Goal: Task Accomplishment & Management: Manage account settings

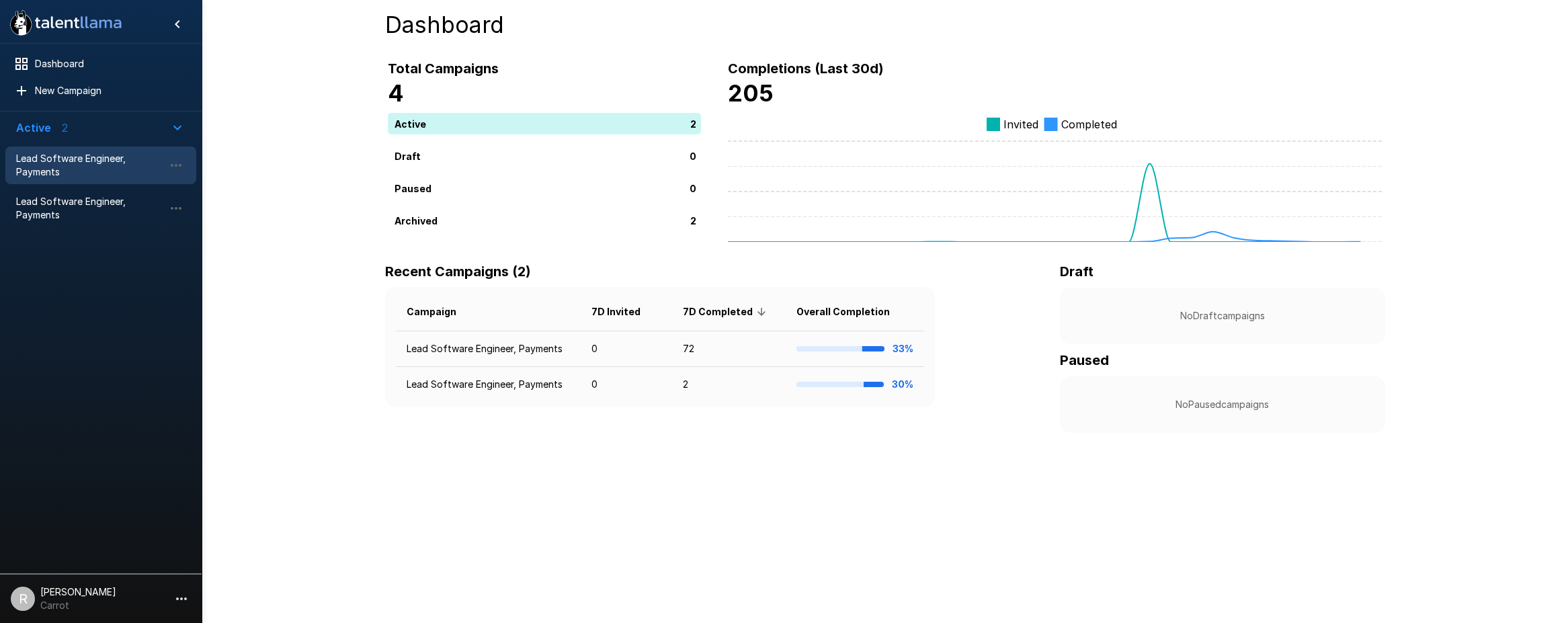
click at [86, 168] on span "Lead Software Engineer, Payments" at bounding box center [90, 165] width 148 height 27
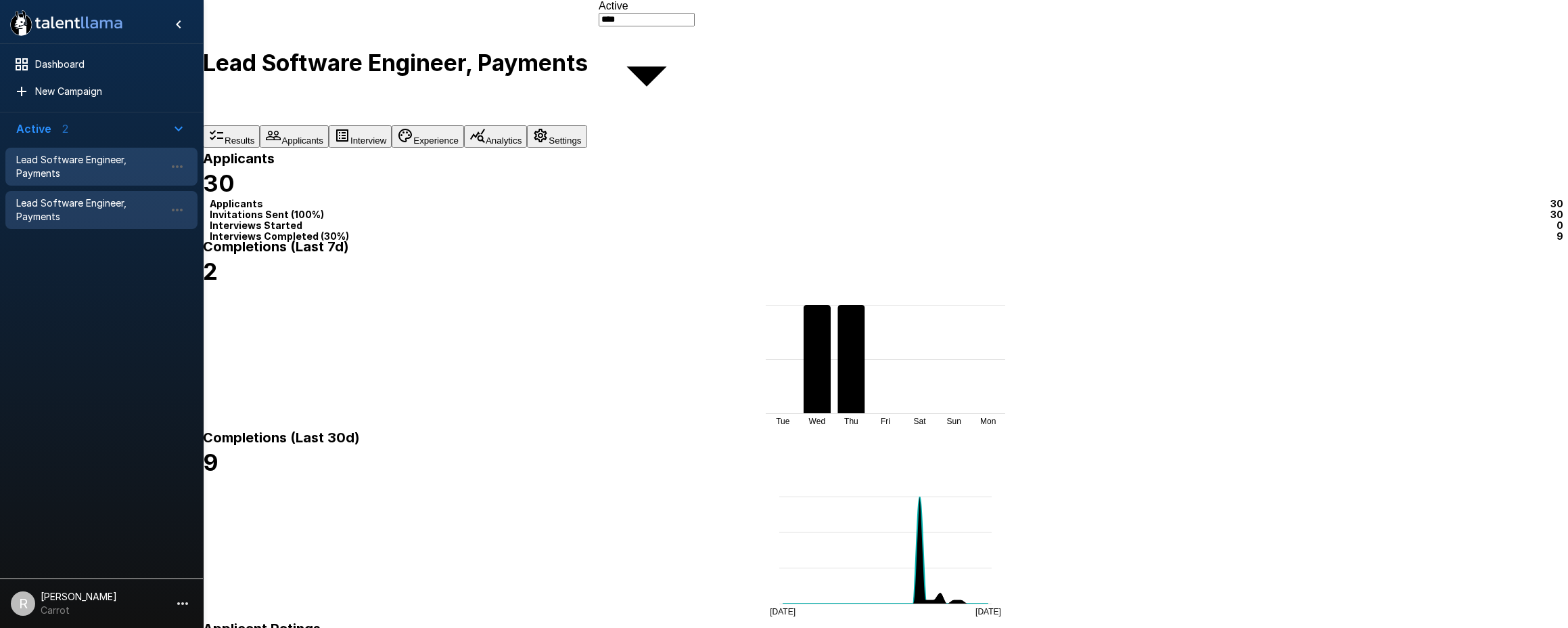
click at [84, 199] on span "Lead Software Engineer, Payments" at bounding box center [91, 210] width 149 height 27
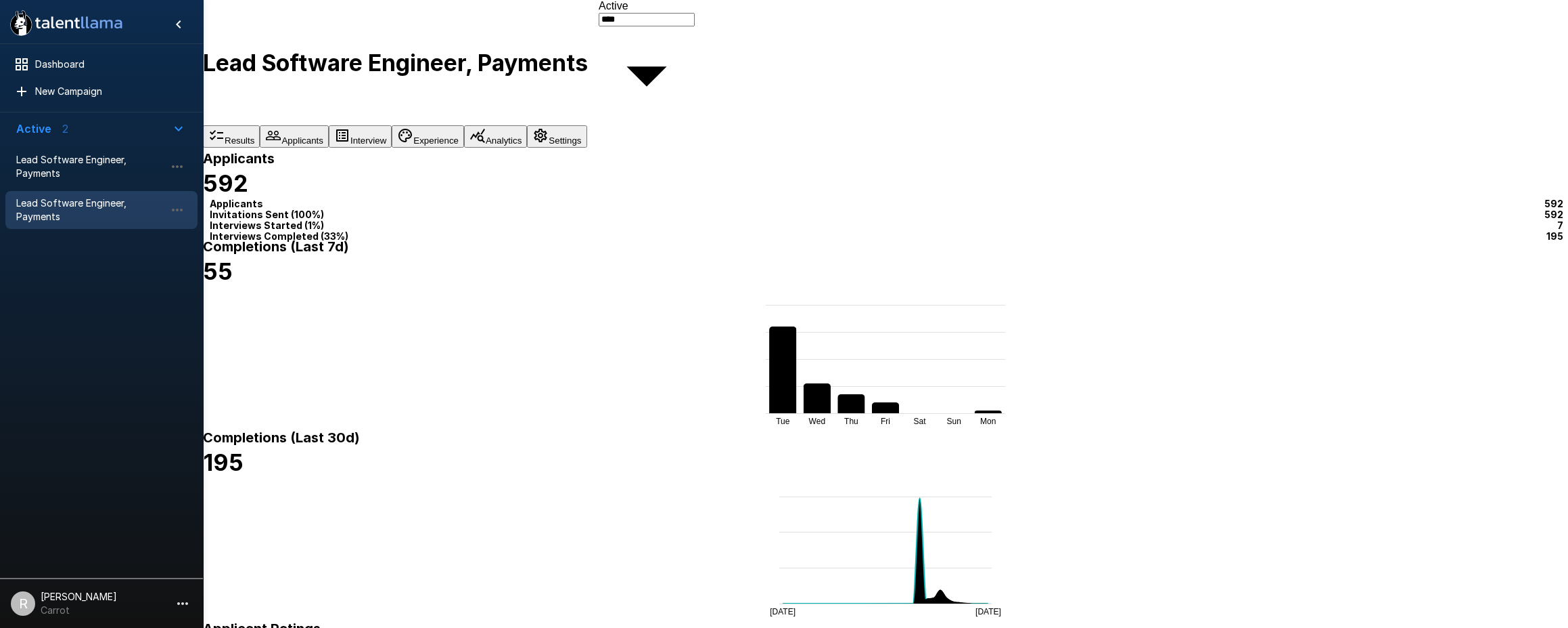
click at [587, 125] on button "Settings" at bounding box center [556, 136] width 59 height 22
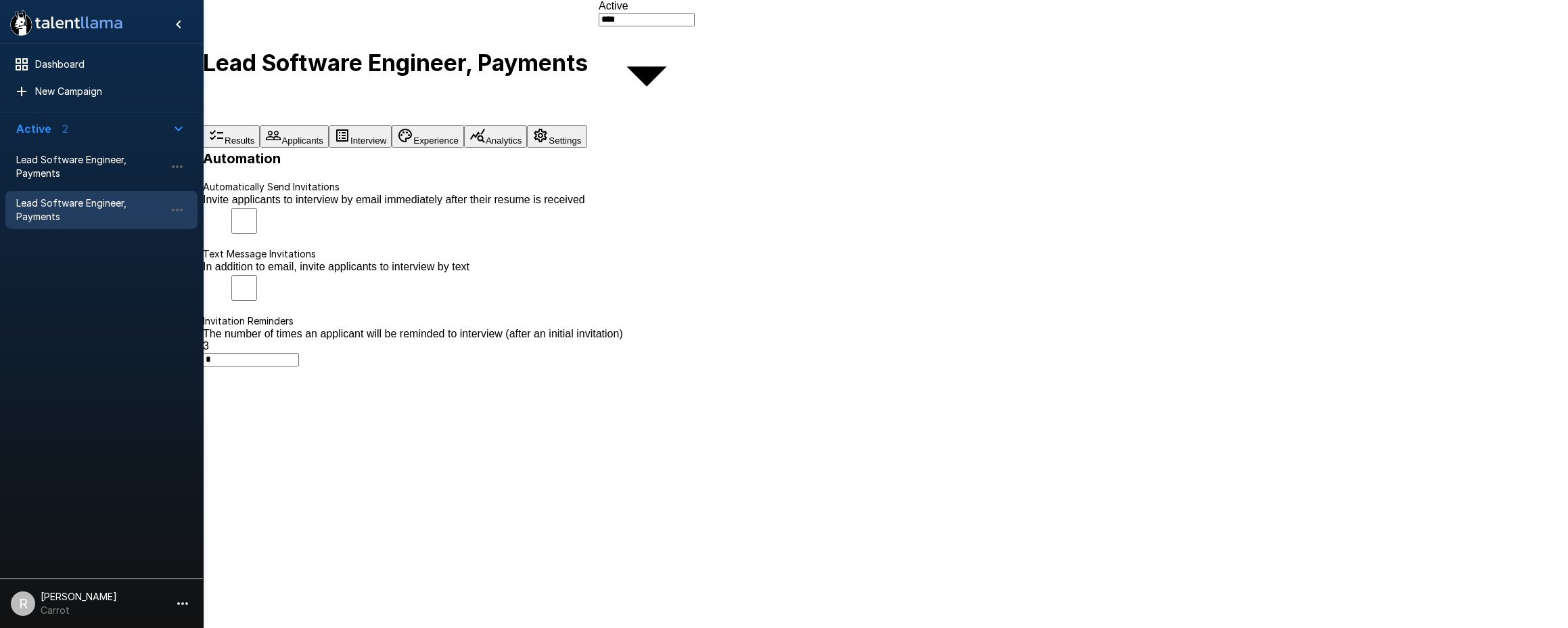
click at [328, 125] on button "Applicants" at bounding box center [293, 136] width 69 height 22
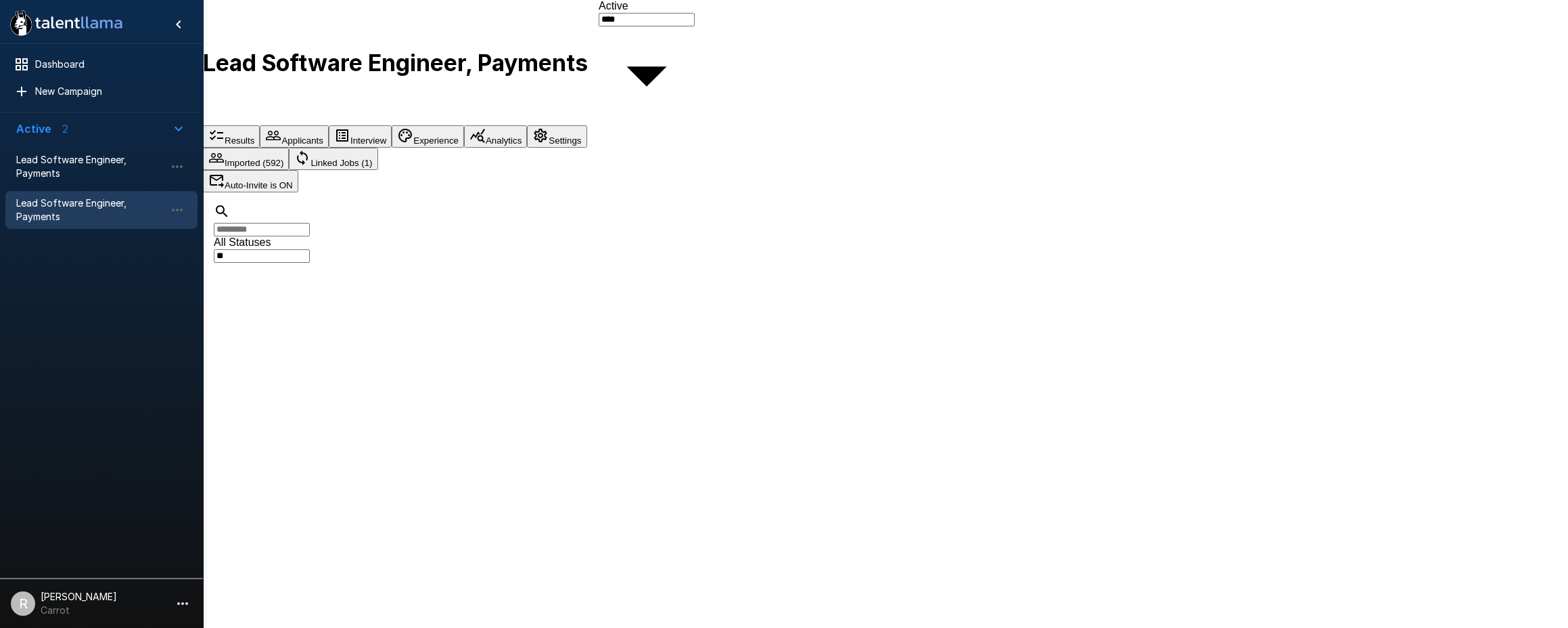
click at [378, 147] on button "Linked Jobs (1)" at bounding box center [333, 158] width 89 height 22
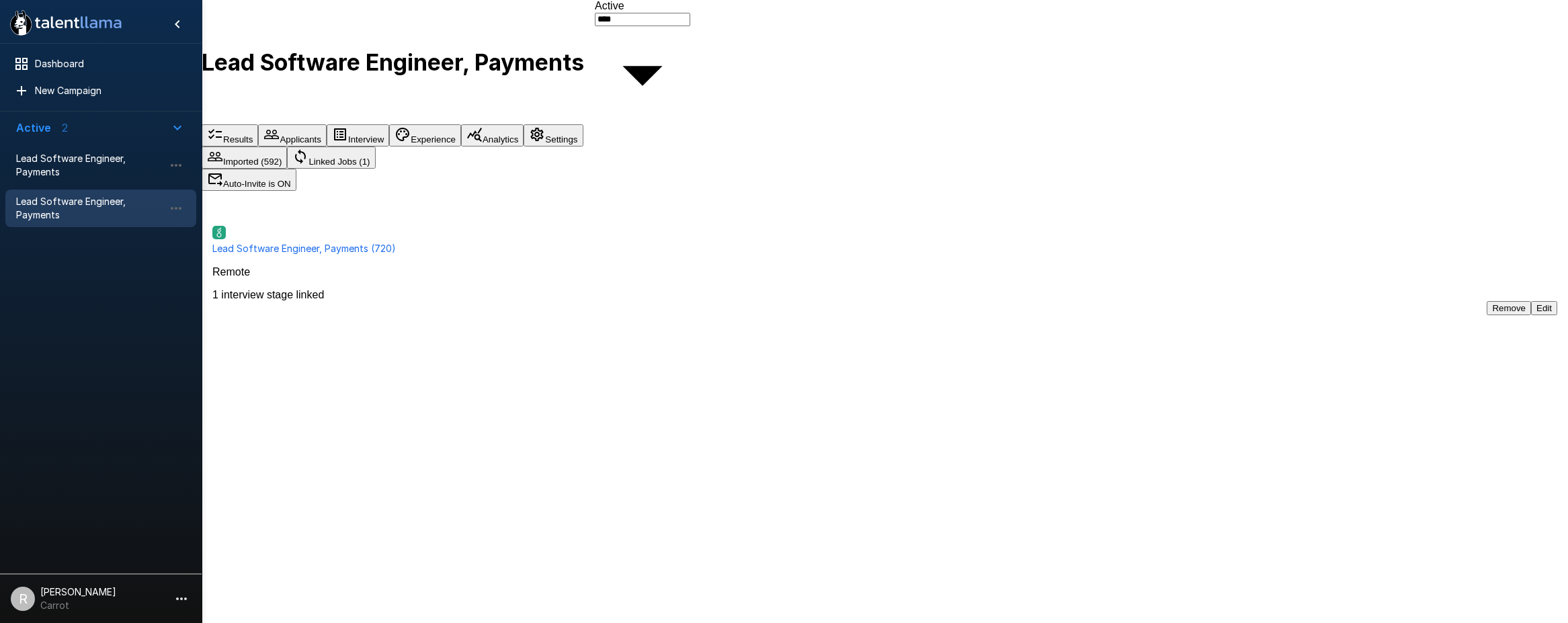
click at [1530, 301] on button "Edit" at bounding box center [1543, 308] width 26 height 14
click at [287, 146] on button "Imported (592)" at bounding box center [244, 157] width 86 height 22
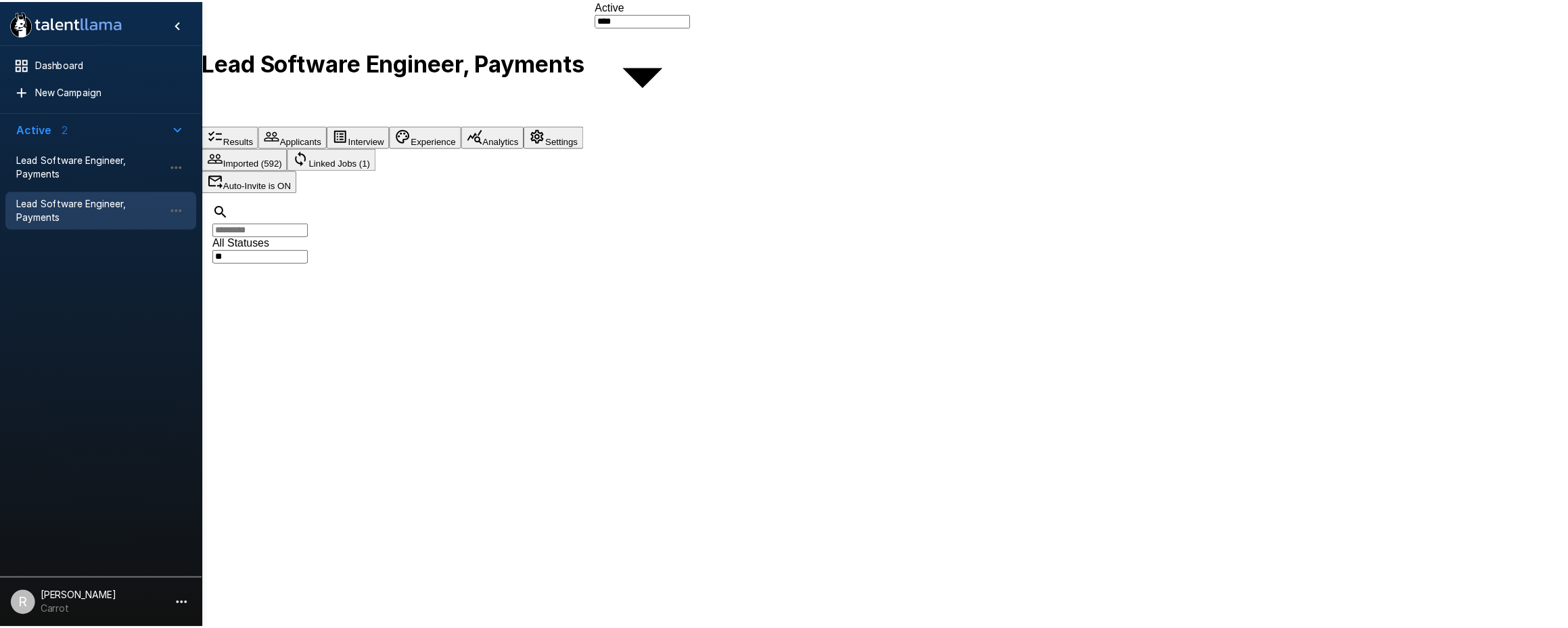
scroll to position [0, 0]
type input "***"
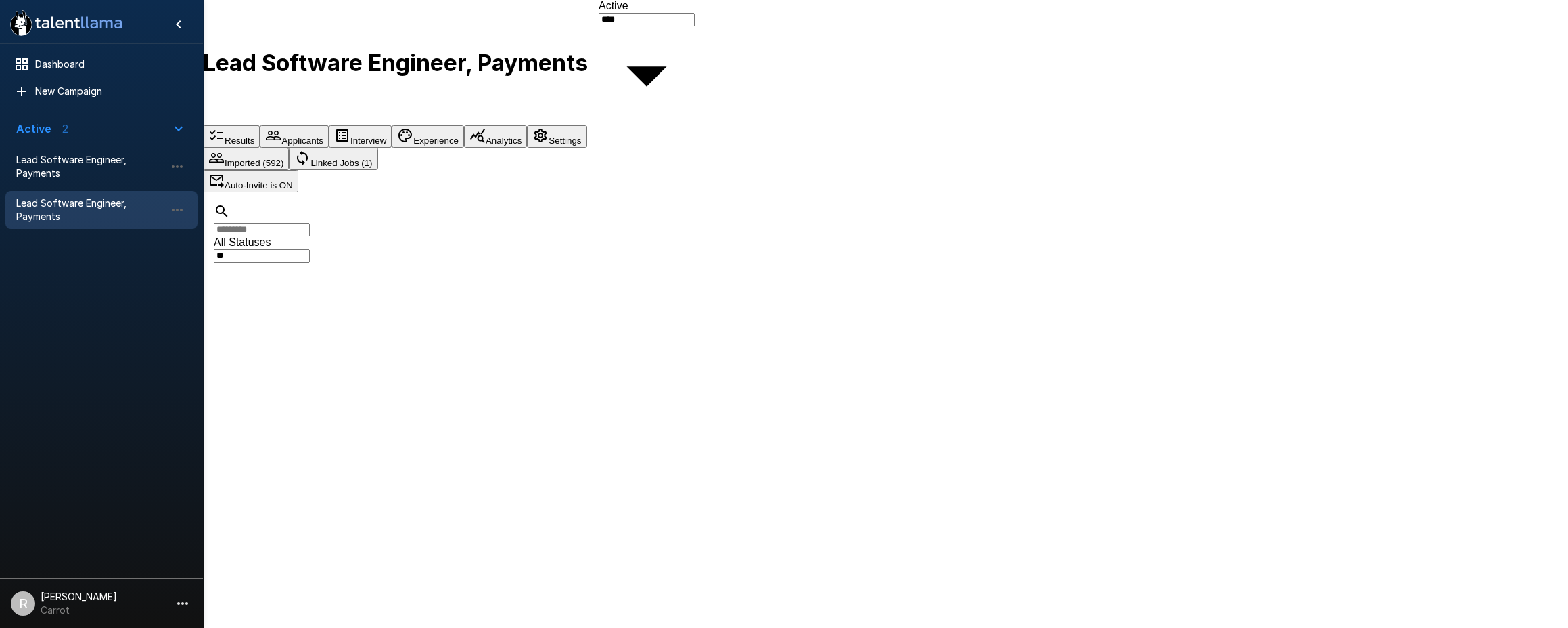
click at [260, 125] on button "Results" at bounding box center [231, 136] width 57 height 22
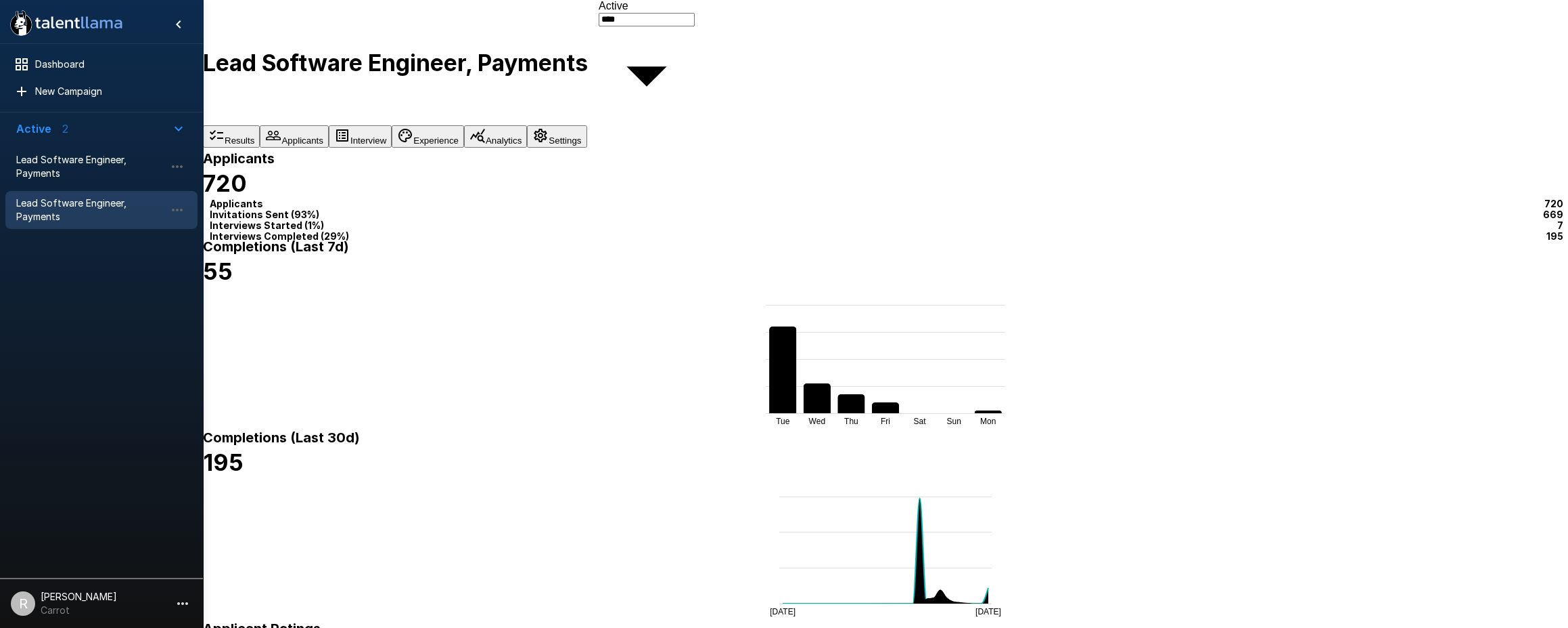
click at [360, 429] on b "Completions (Last 30d)" at bounding box center [282, 437] width 157 height 16
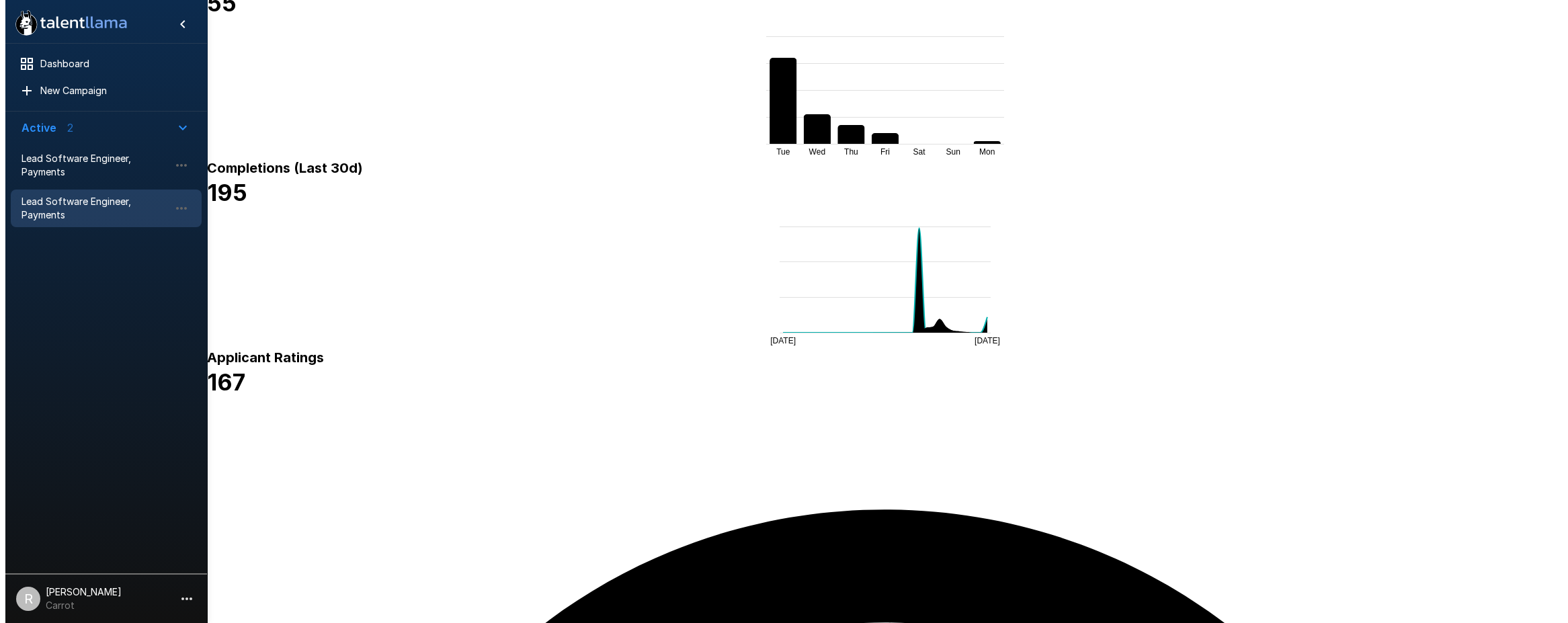
scroll to position [304, 0]
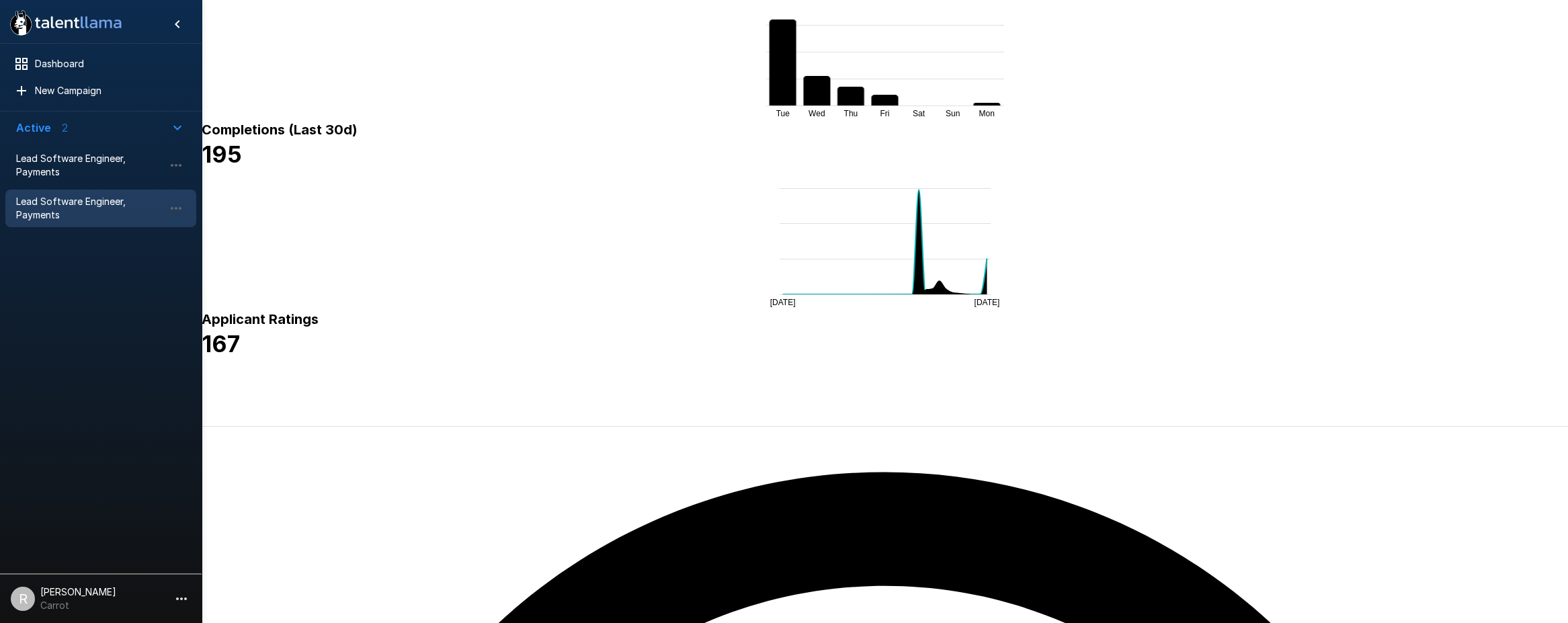
click at [20, 374] on icon "button" at bounding box center [13, 381] width 13 height 13
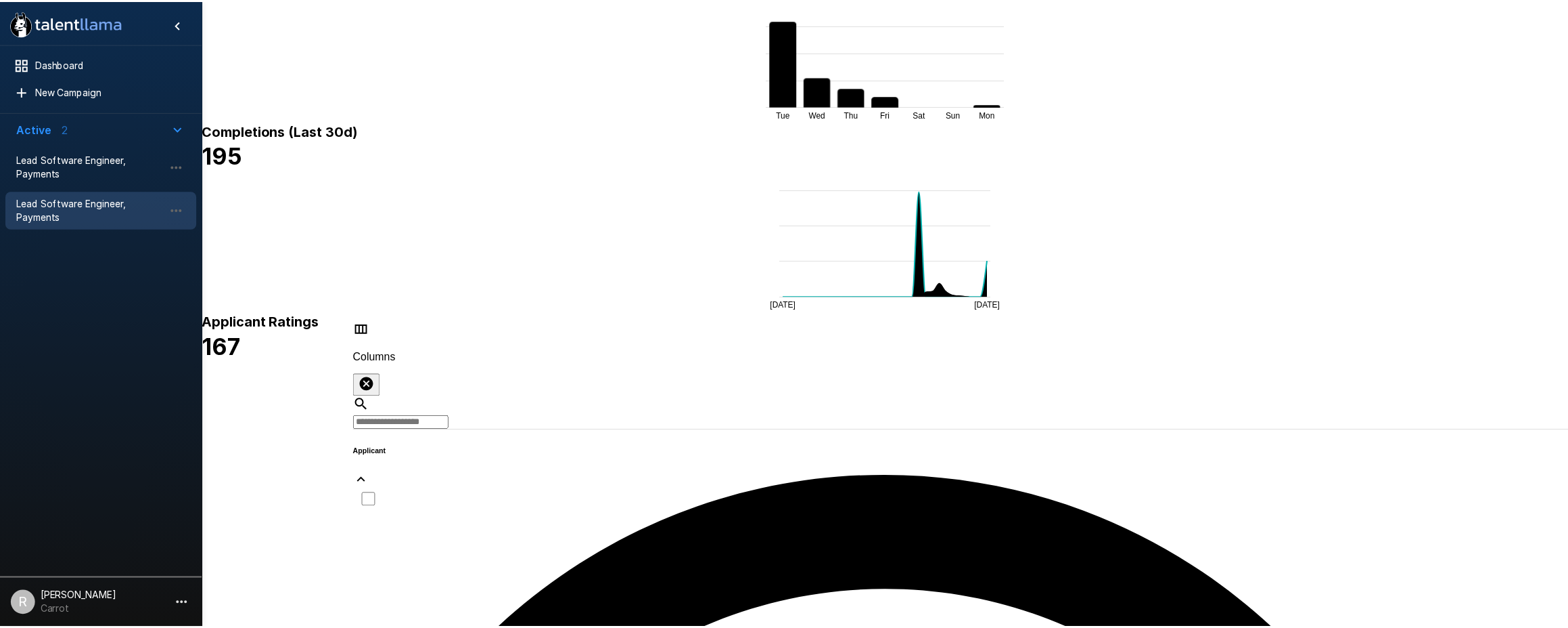
scroll to position [299, 0]
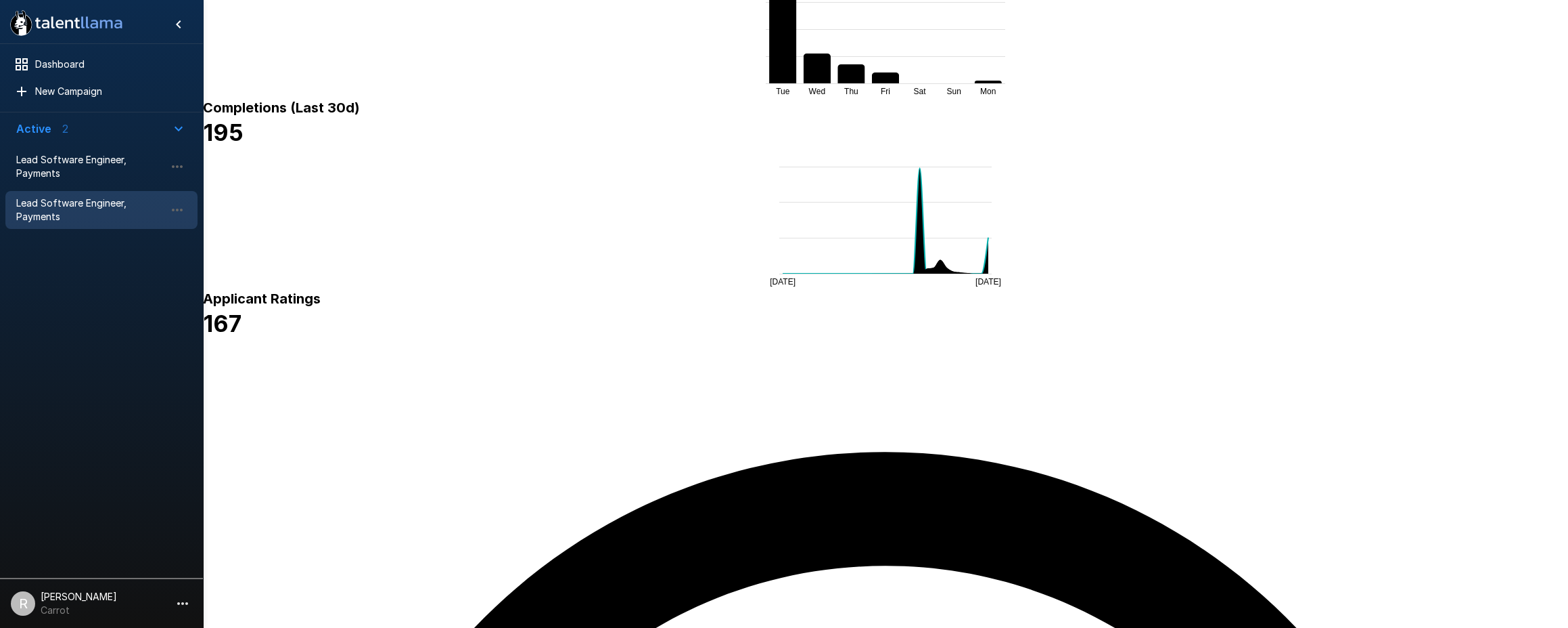
scroll to position [337, 0]
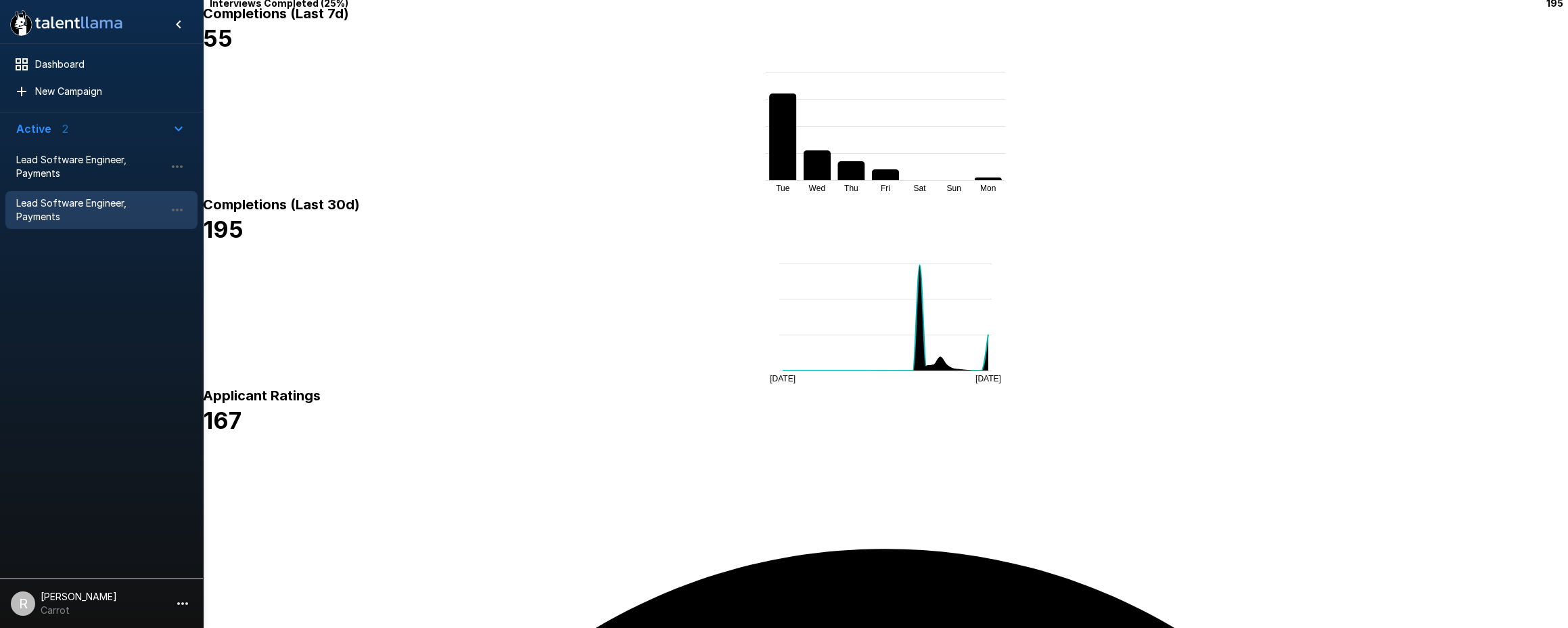
scroll to position [237, 0]
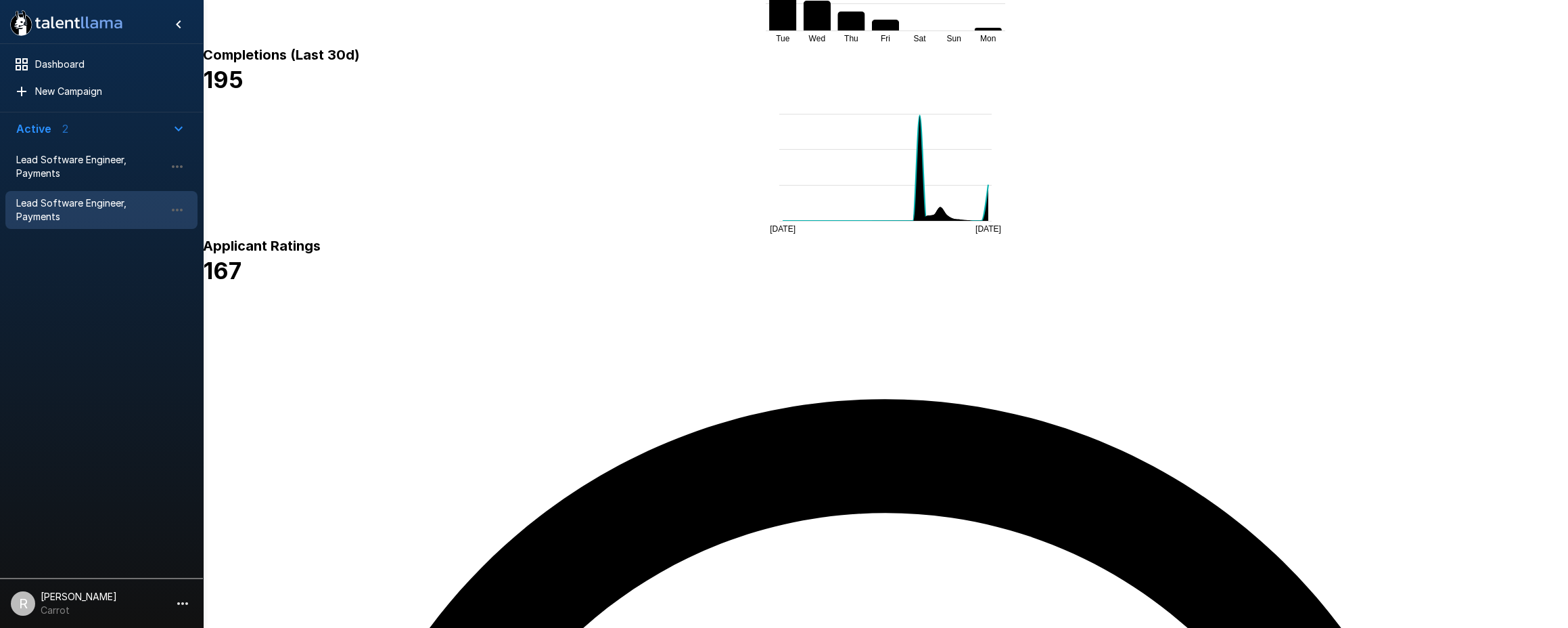
scroll to position [384, 0]
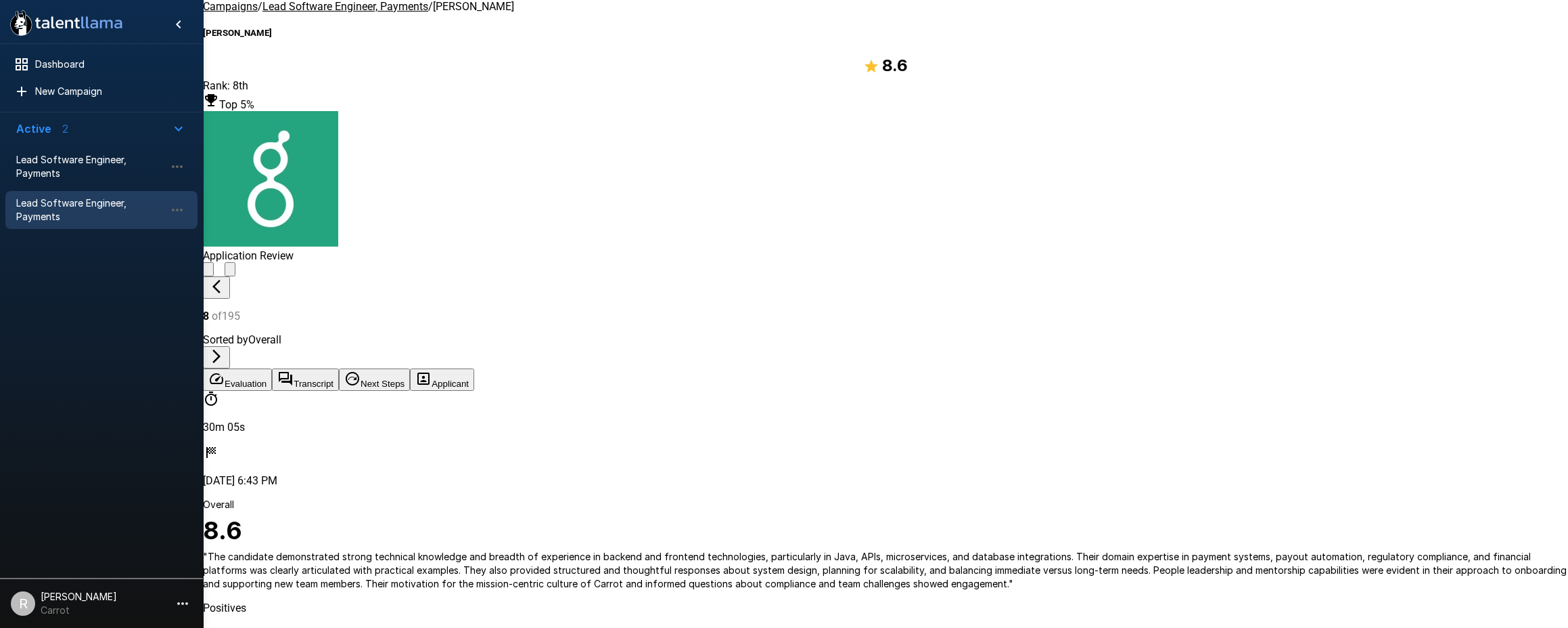
click at [339, 368] on button "Transcript" at bounding box center [305, 379] width 67 height 22
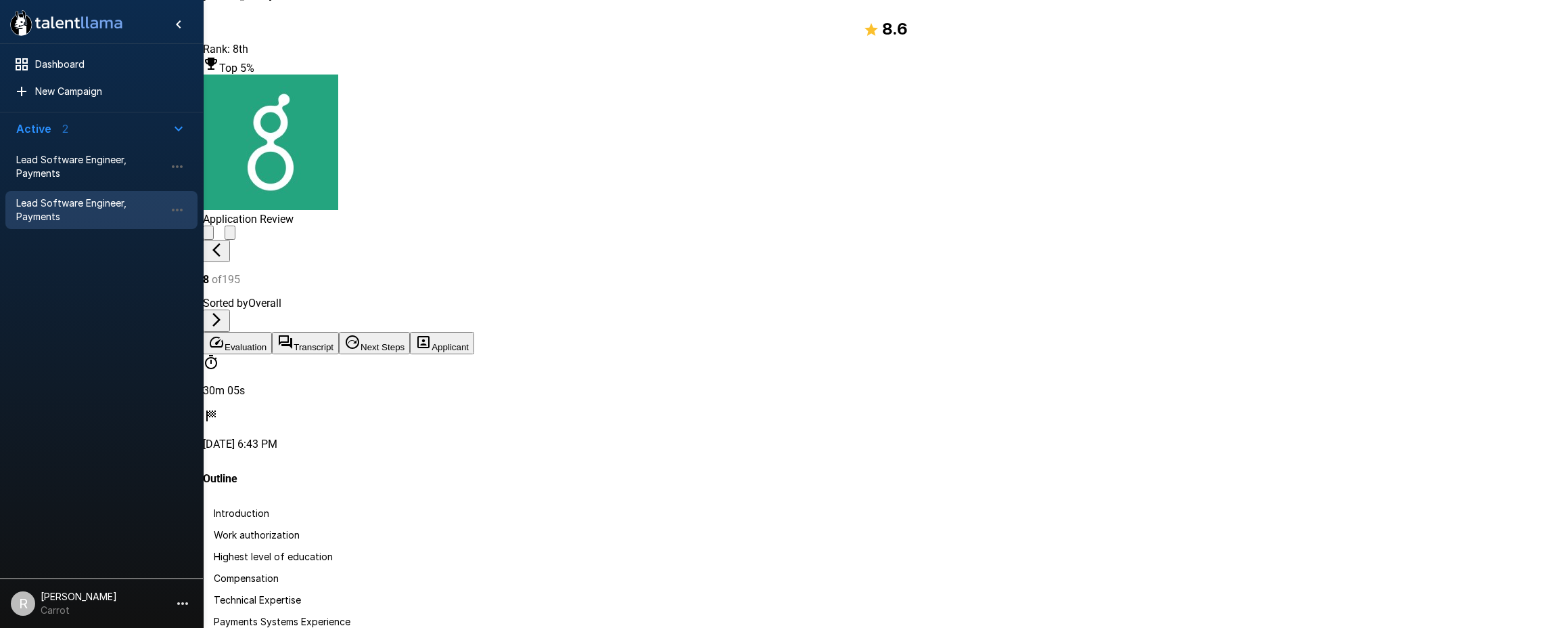
scroll to position [54, 0]
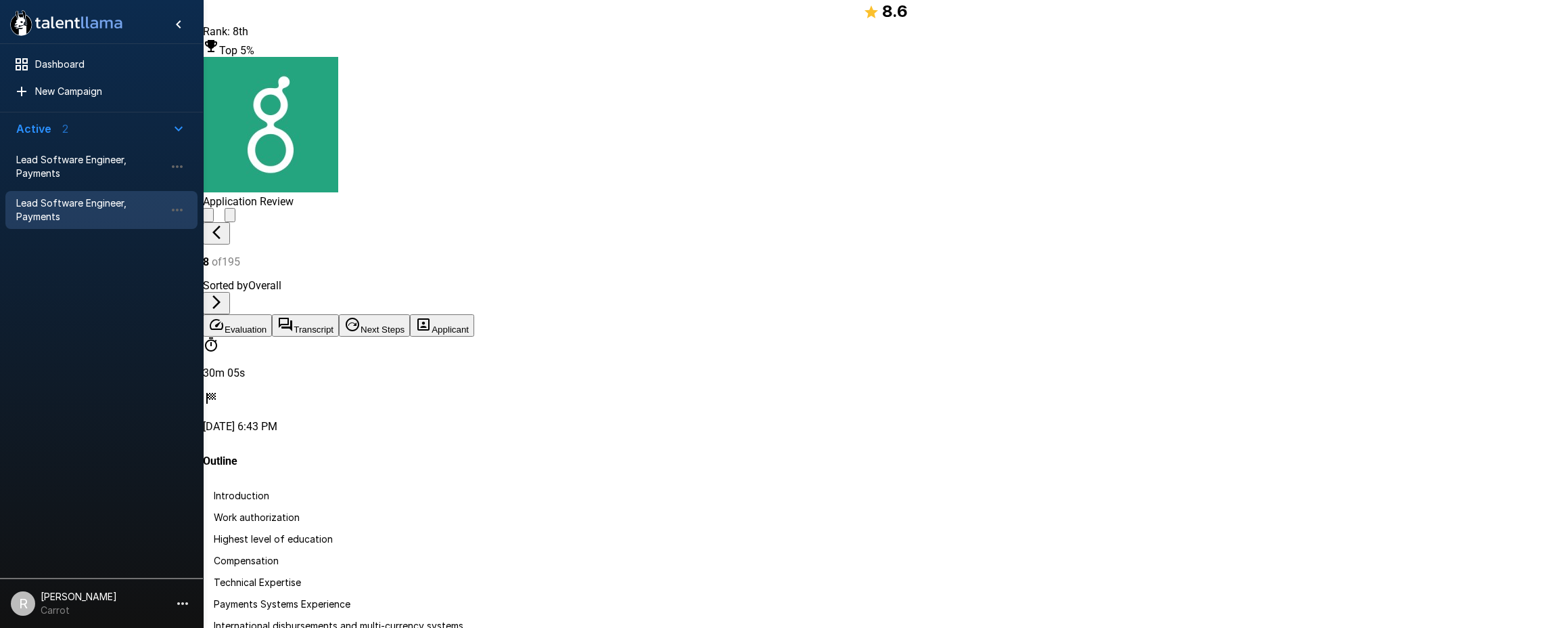
scroll to position [1329, 0]
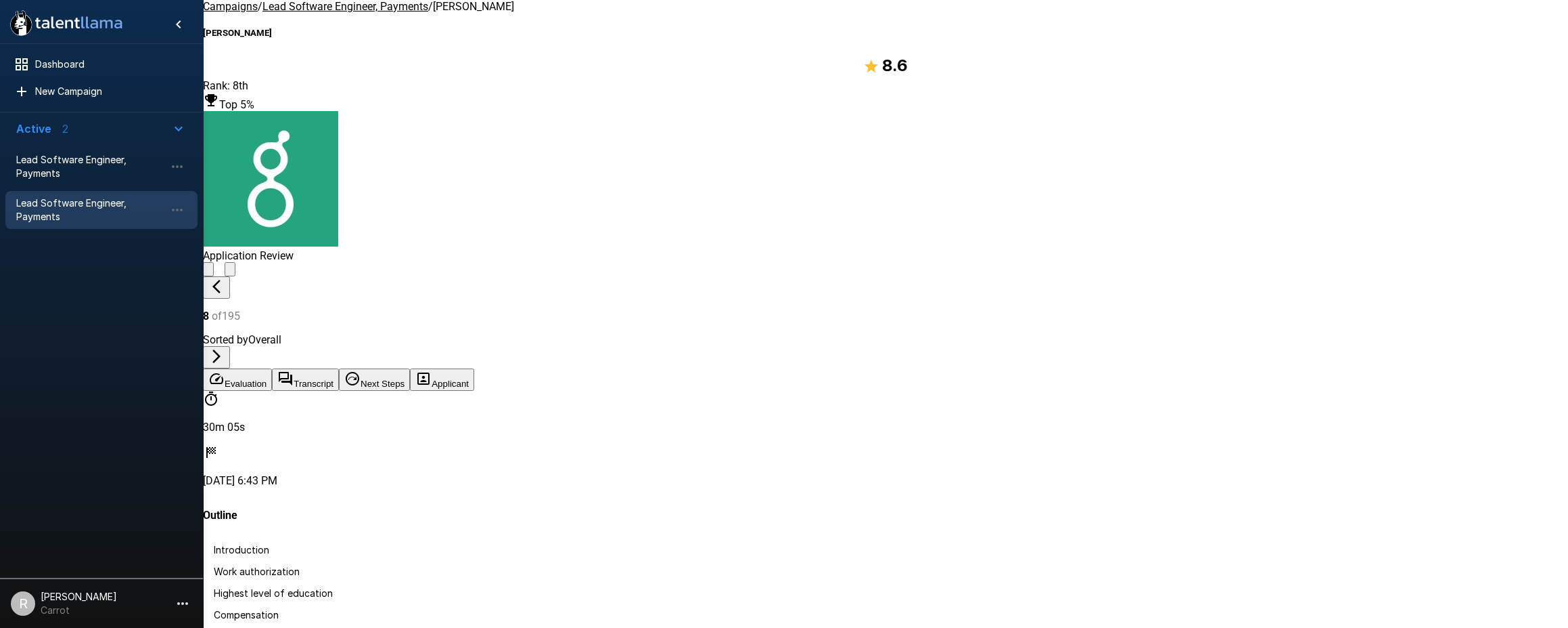
click at [352, 13] on u "Lead Software Engineer, Payments" at bounding box center [345, 6] width 166 height 13
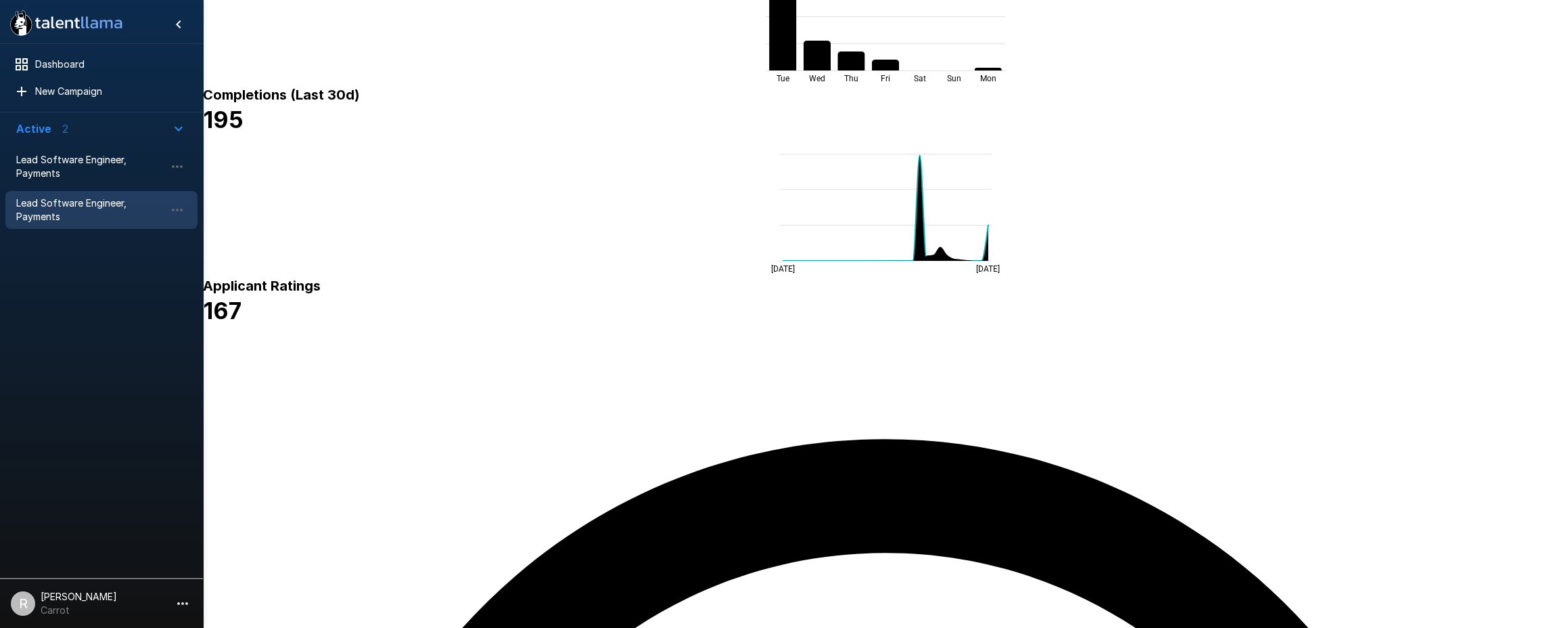
scroll to position [392, 0]
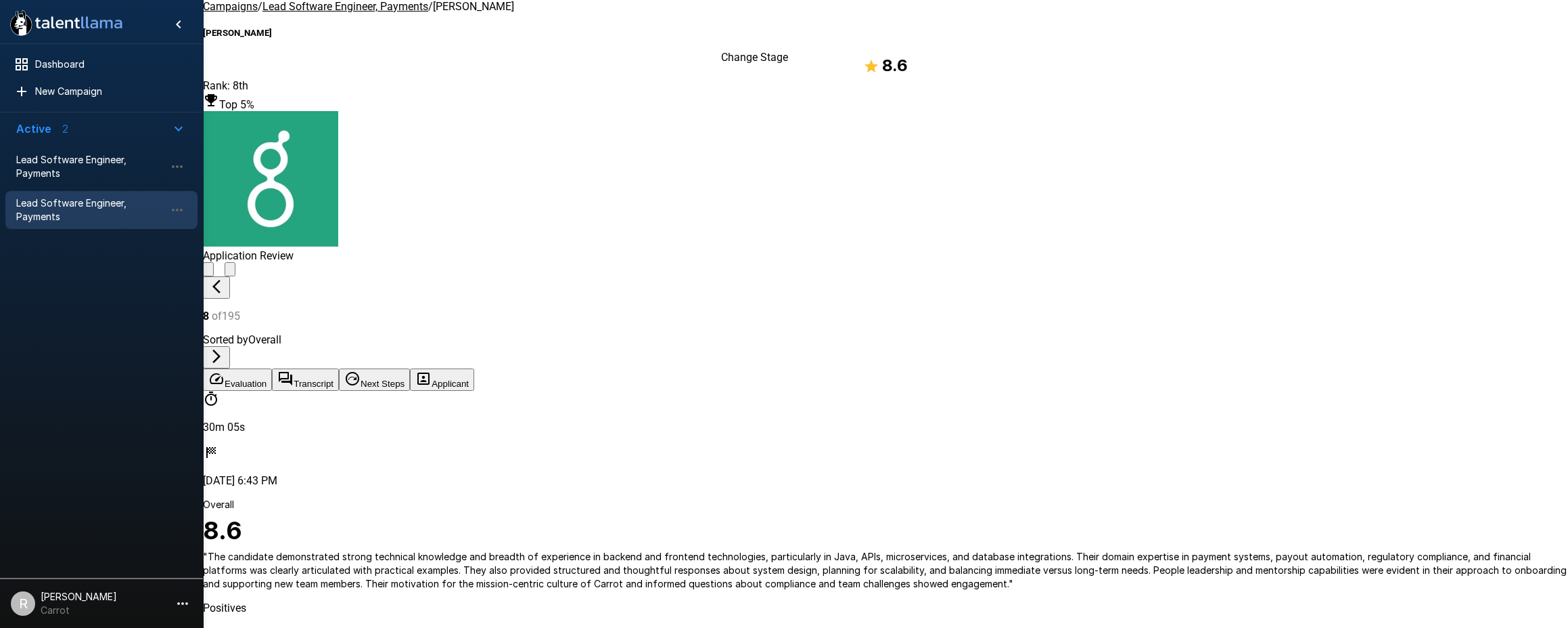
click at [230, 272] on icon "Change Stage" at bounding box center [230, 272] width 0 height 0
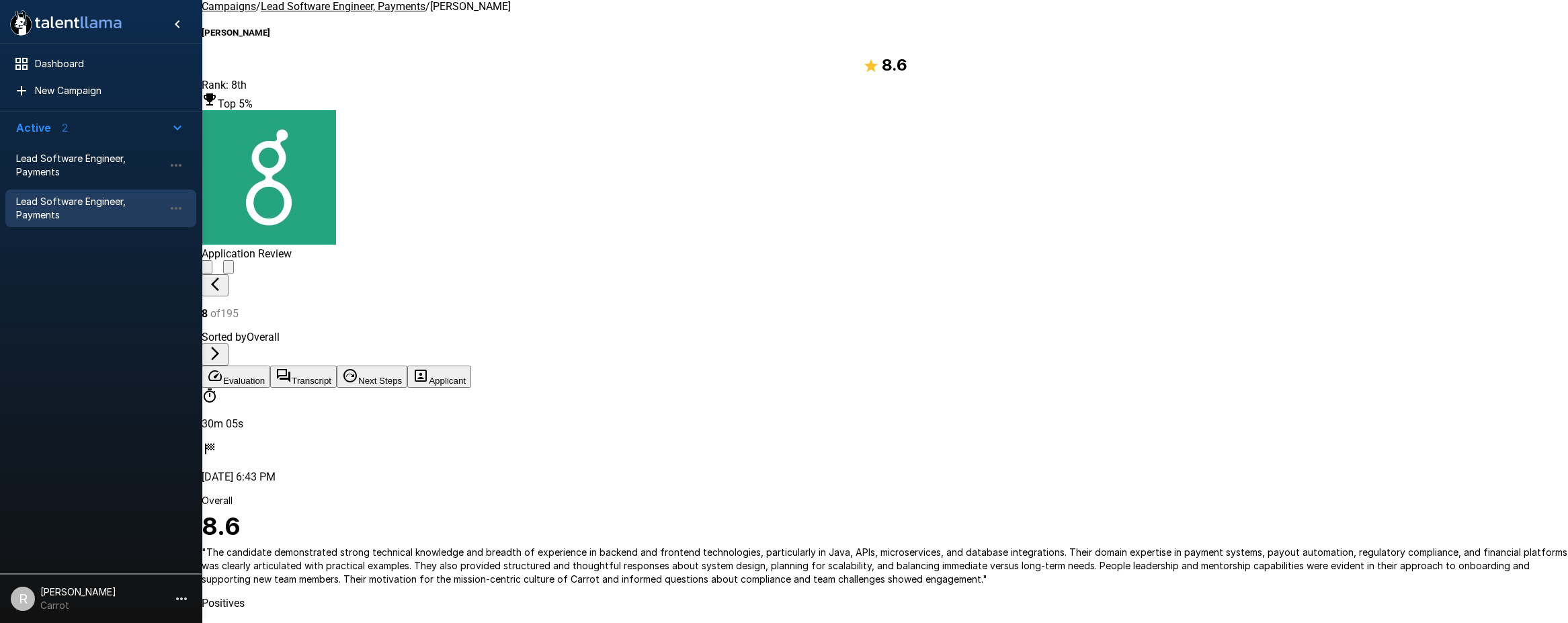
click at [957, 333] on body ".st0{fill:#FFFFFF;} .st1{fill:#76a4ed;} Dashboard New Campaign Active 2 Lead So…" at bounding box center [789, 312] width 1578 height 623
type input "**********"
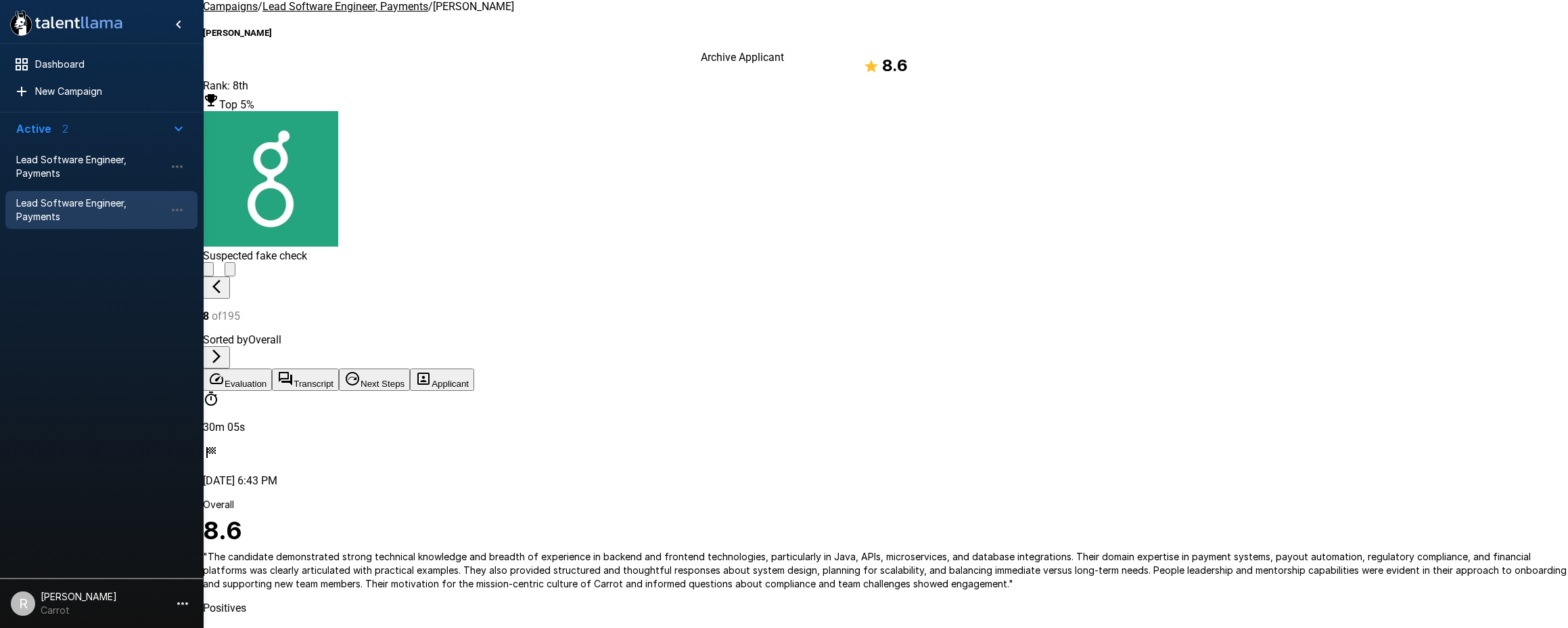
click at [223, 274] on icon "Archive Applicant" at bounding box center [216, 280] width 13 height 13
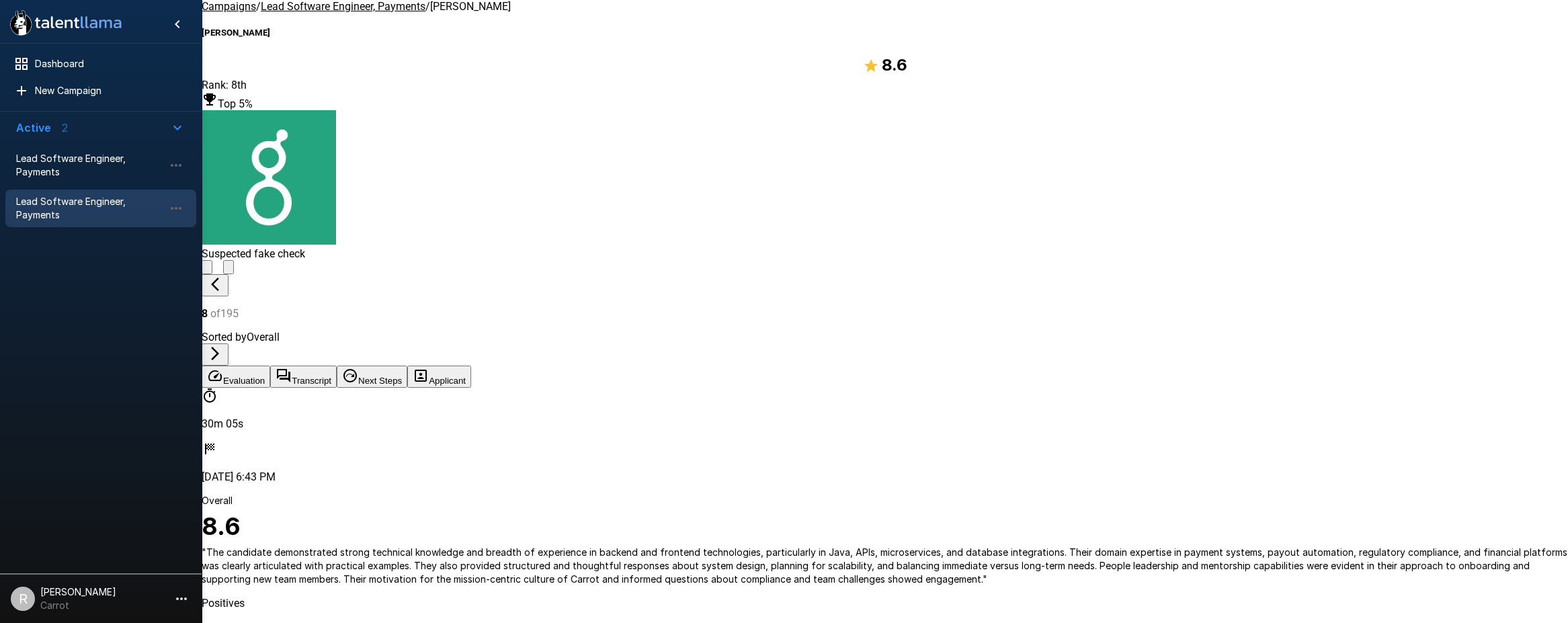
click at [959, 257] on body ".st0{fill:#FFFFFF;} .st1{fill:#76a4ed;} Dashboard New Campaign Active 2 Lead So…" at bounding box center [789, 312] width 1578 height 623
type input "**********"
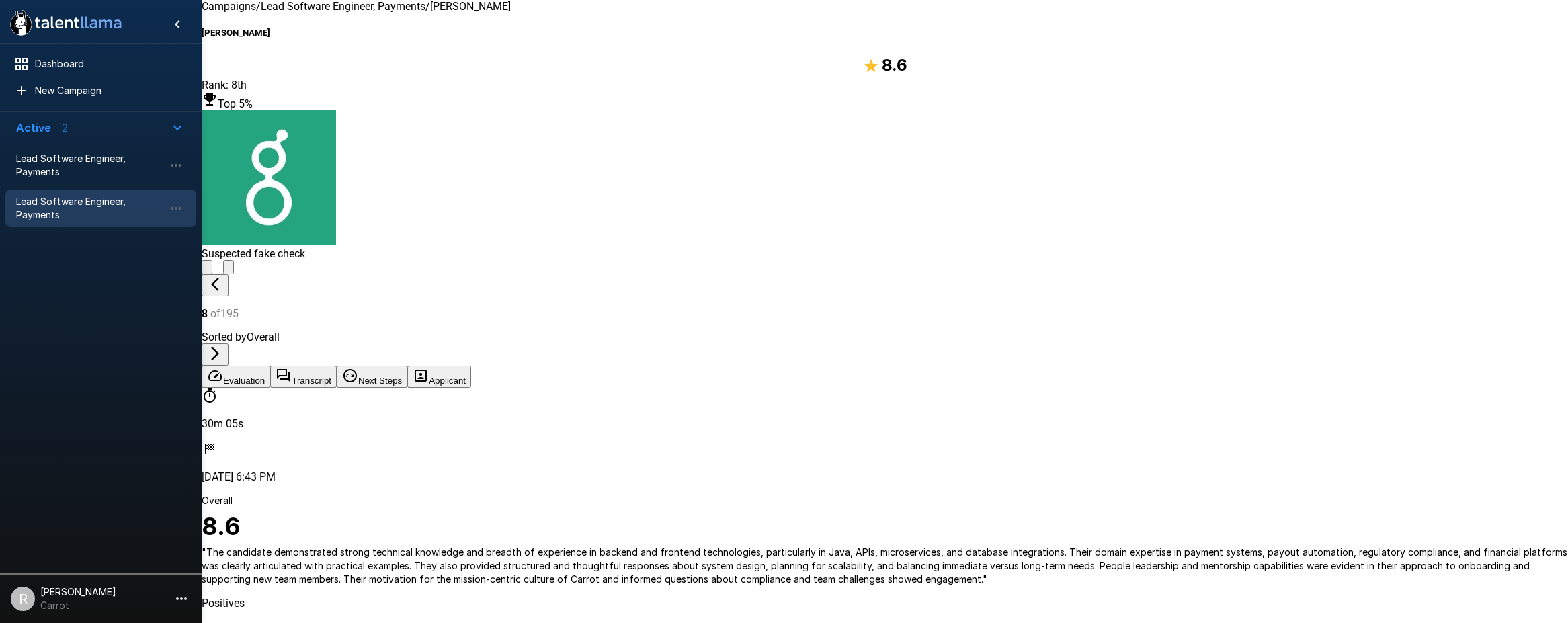
type textarea "*"
type textarea "**********"
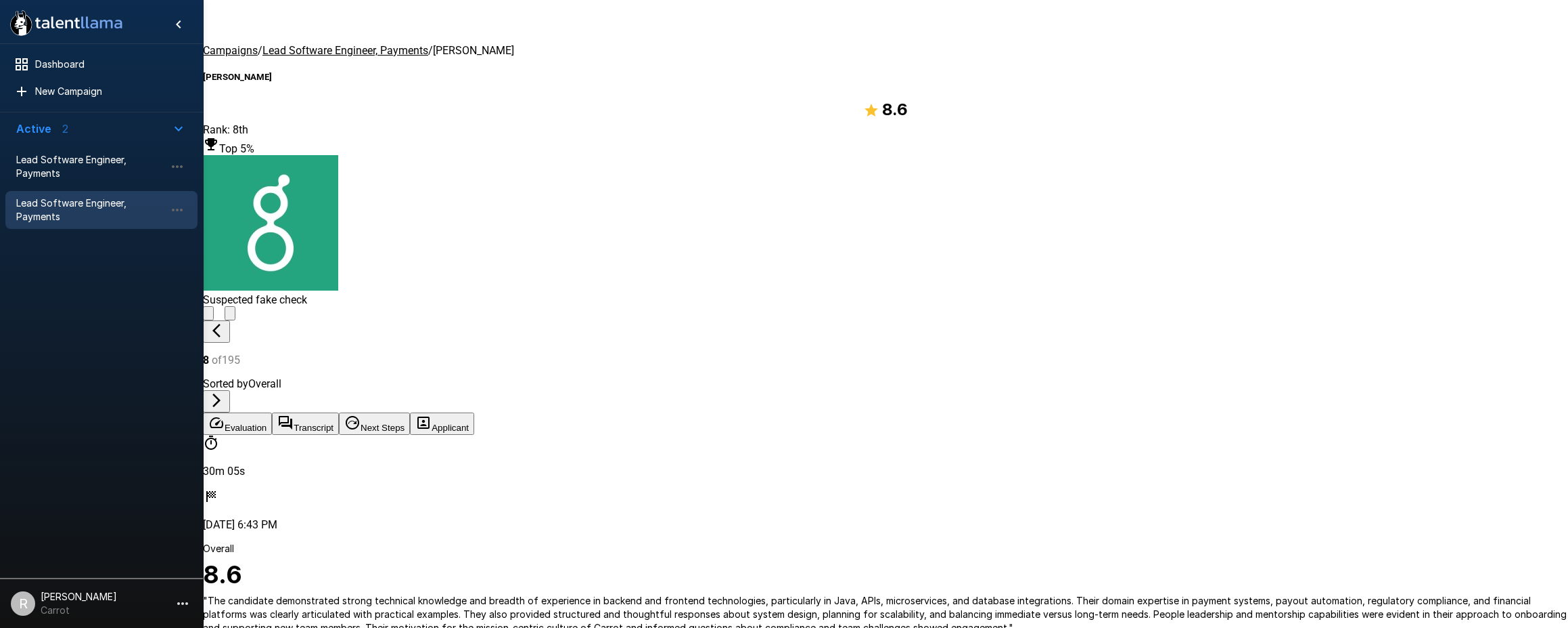
click at [345, 44] on u "Lead Software Engineer, Payments" at bounding box center [345, 49] width 166 height 13
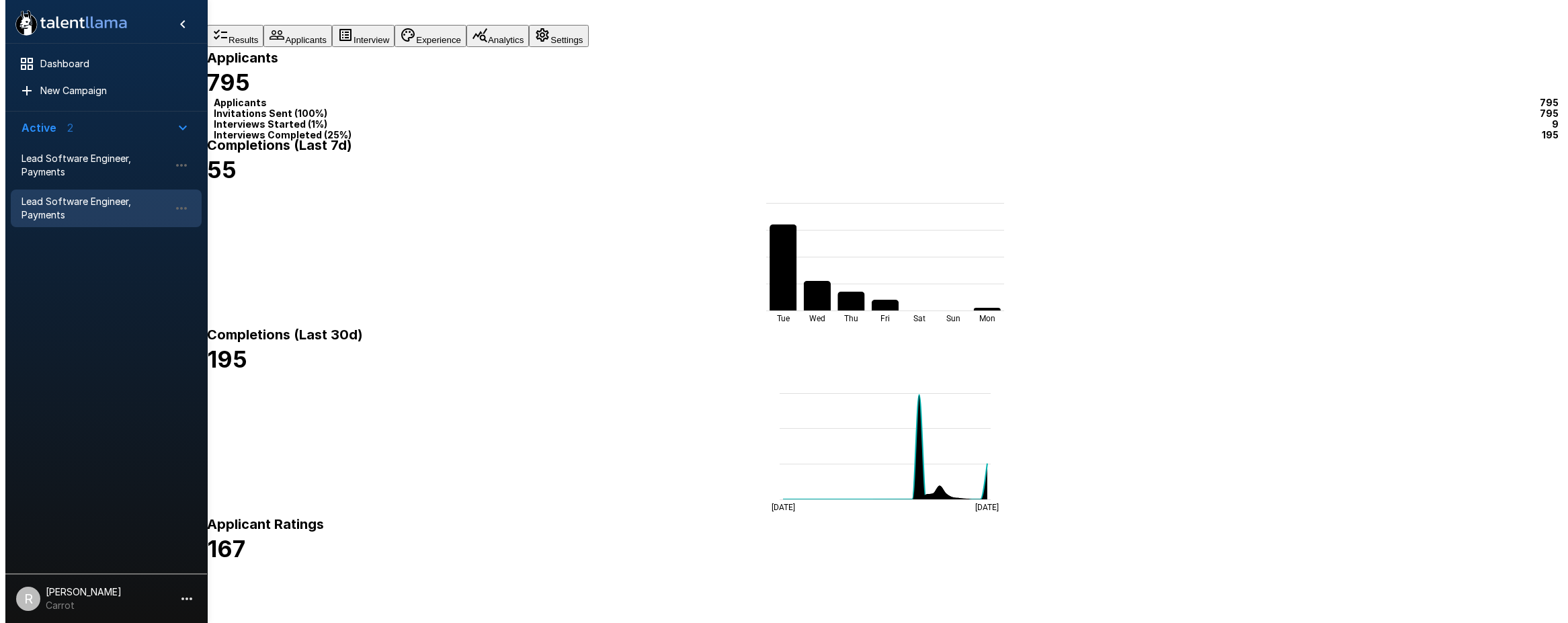
scroll to position [108, 0]
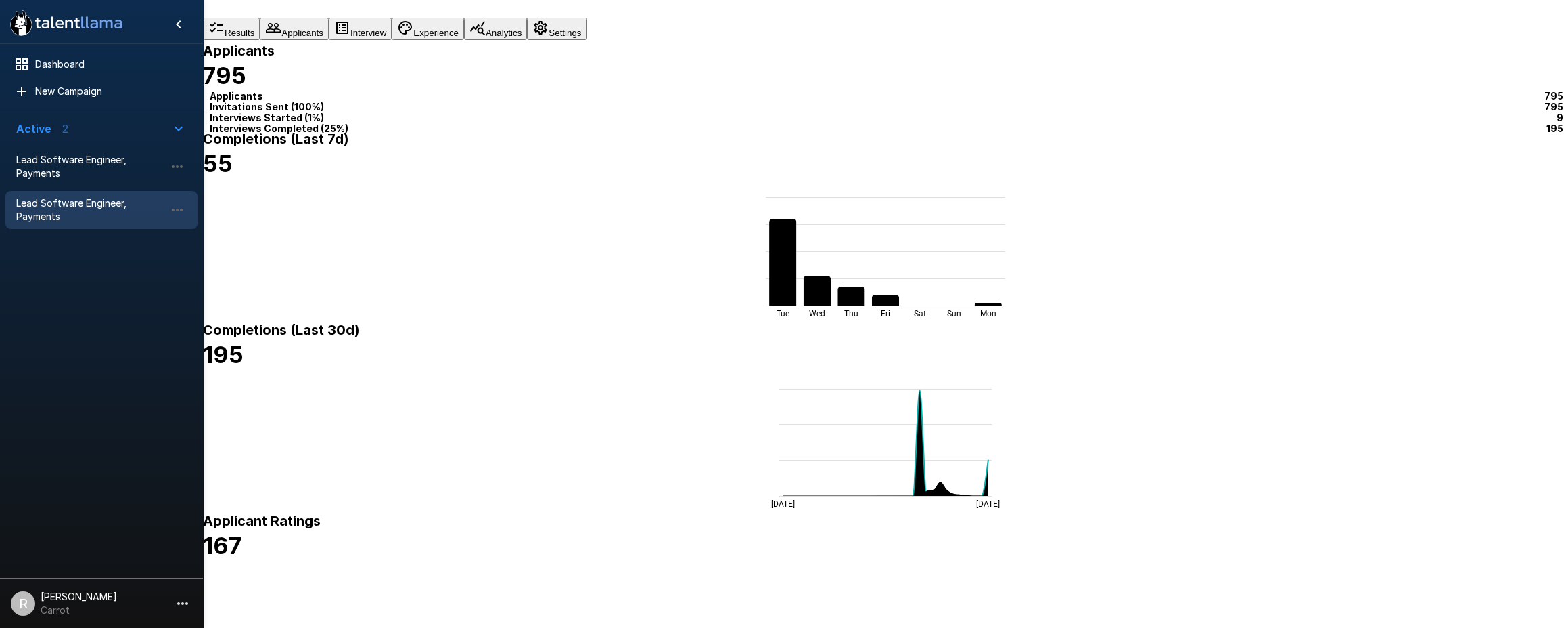
type input "***"
click at [1553, 357] on body ".st0{fill:#FFFFFF;} .st1{fill:#76a4ed;} Dashboard New Campaign Active 2 Lead So…" at bounding box center [794, 205] width 1588 height 628
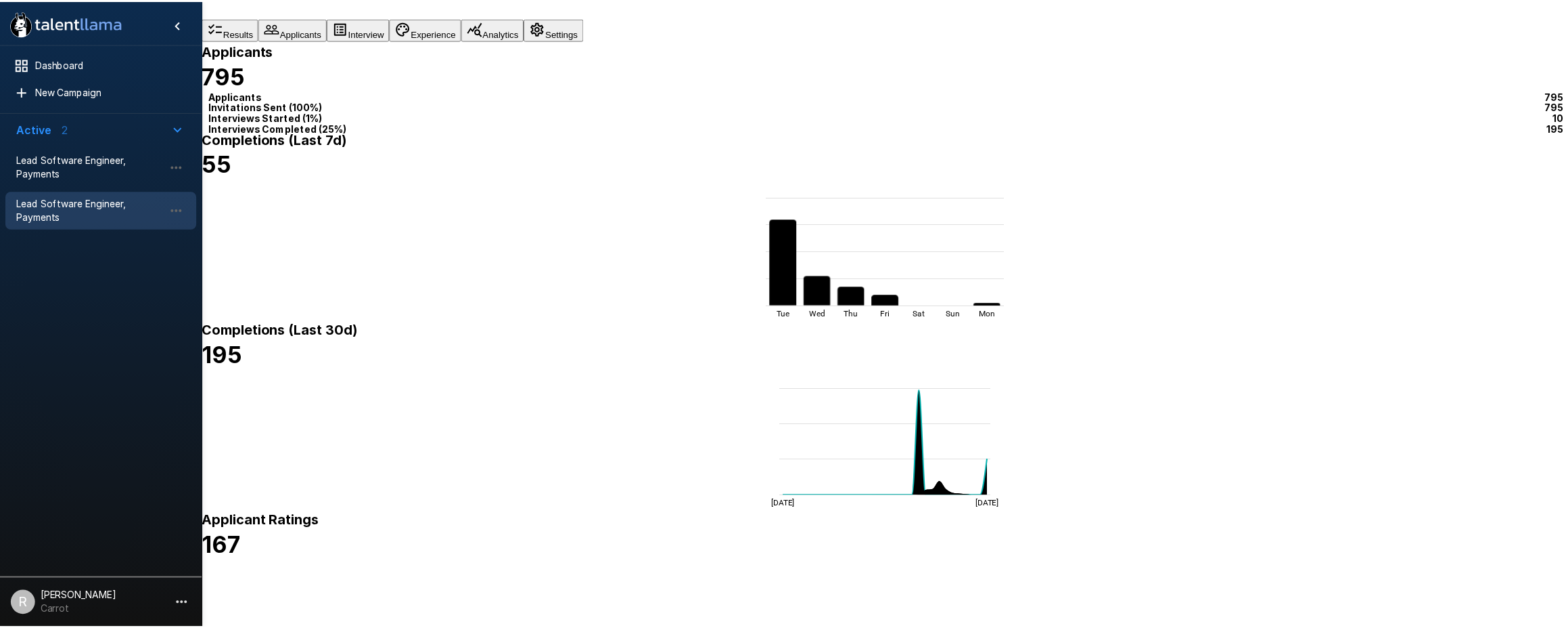
scroll to position [0, 0]
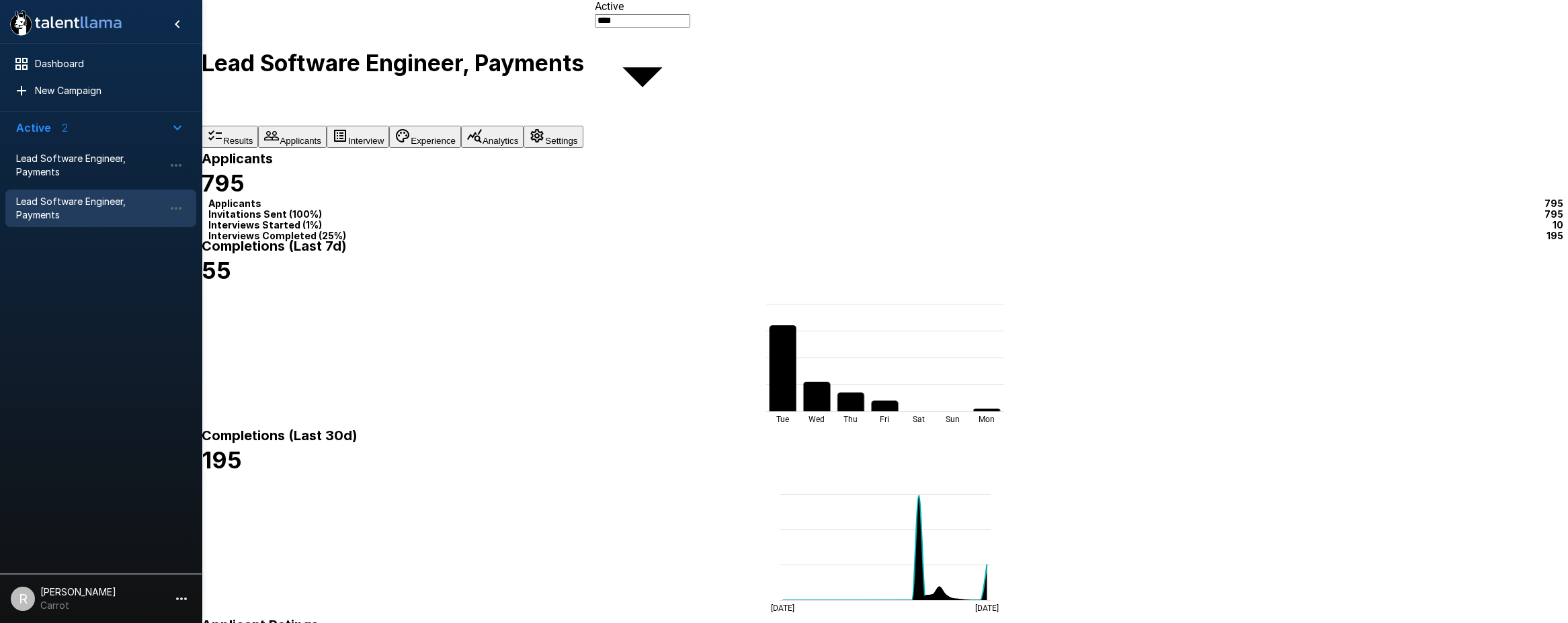
type input "**"
click at [1543, 352] on body ".st0{fill:#FFFFFF;} .st1{fill:#76a4ed;} Dashboard New Campaign Active 2 Lead So…" at bounding box center [789, 312] width 1578 height 623
click at [1541, 356] on body ".st0{fill:#FFFFFF;} .st1{fill:#76a4ed;} Dashboard New Campaign Active 2 Lead So…" at bounding box center [789, 312] width 1578 height 623
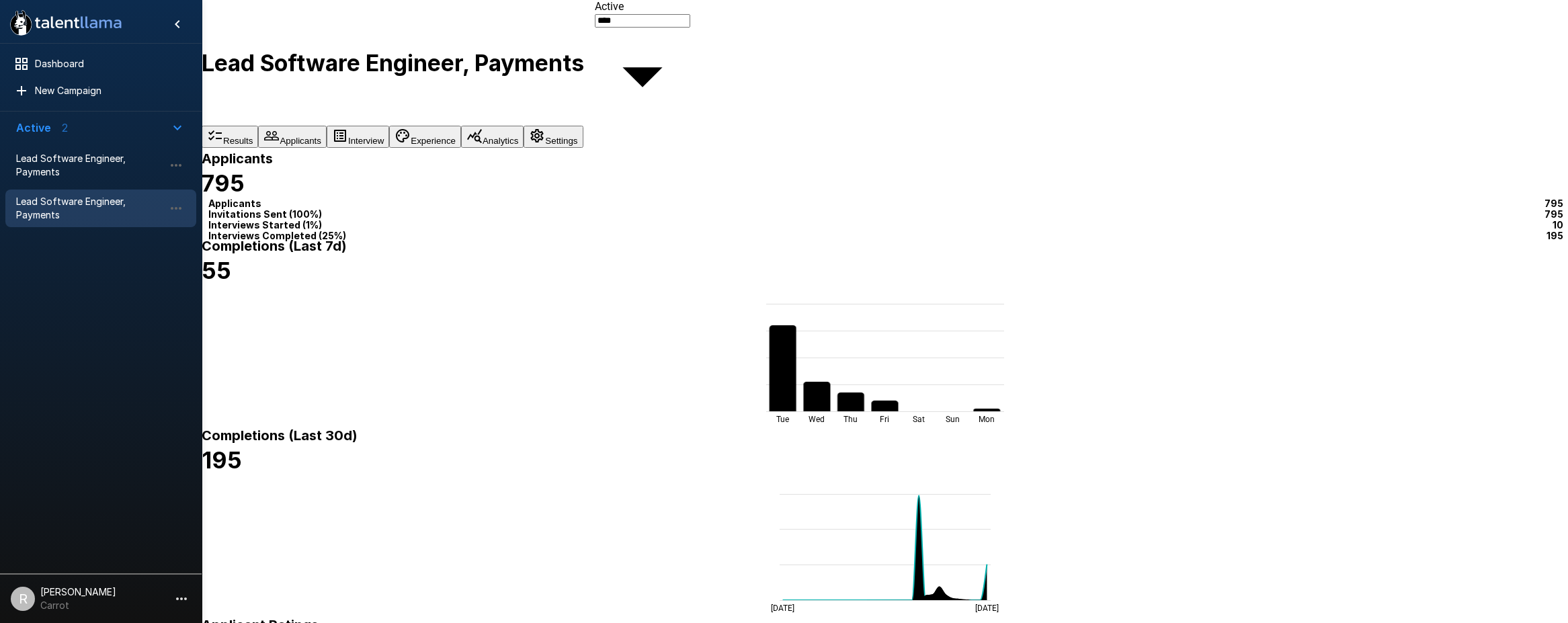
click at [1539, 351] on body ".st0{fill:#FFFFFF;} .st1{fill:#76a4ed;} Dashboard New Campaign Active 2 Lead So…" at bounding box center [789, 312] width 1578 height 623
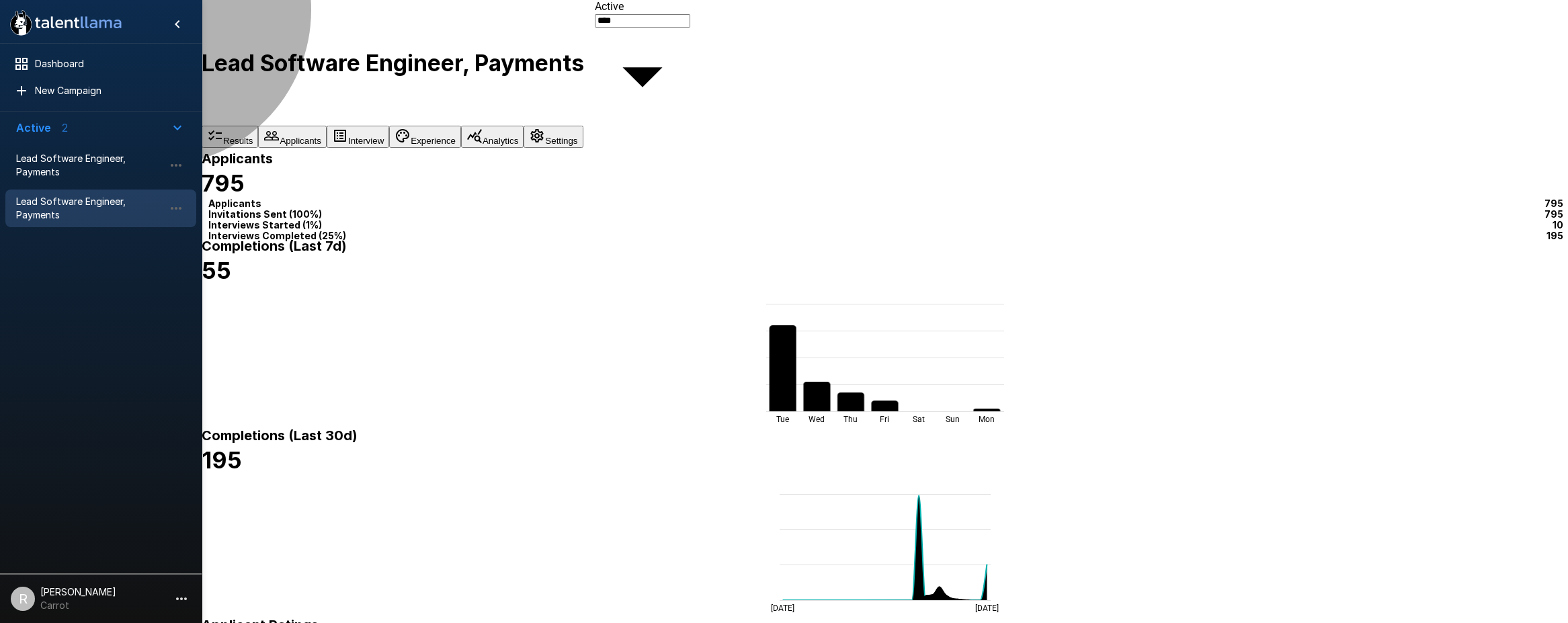
type input "**"
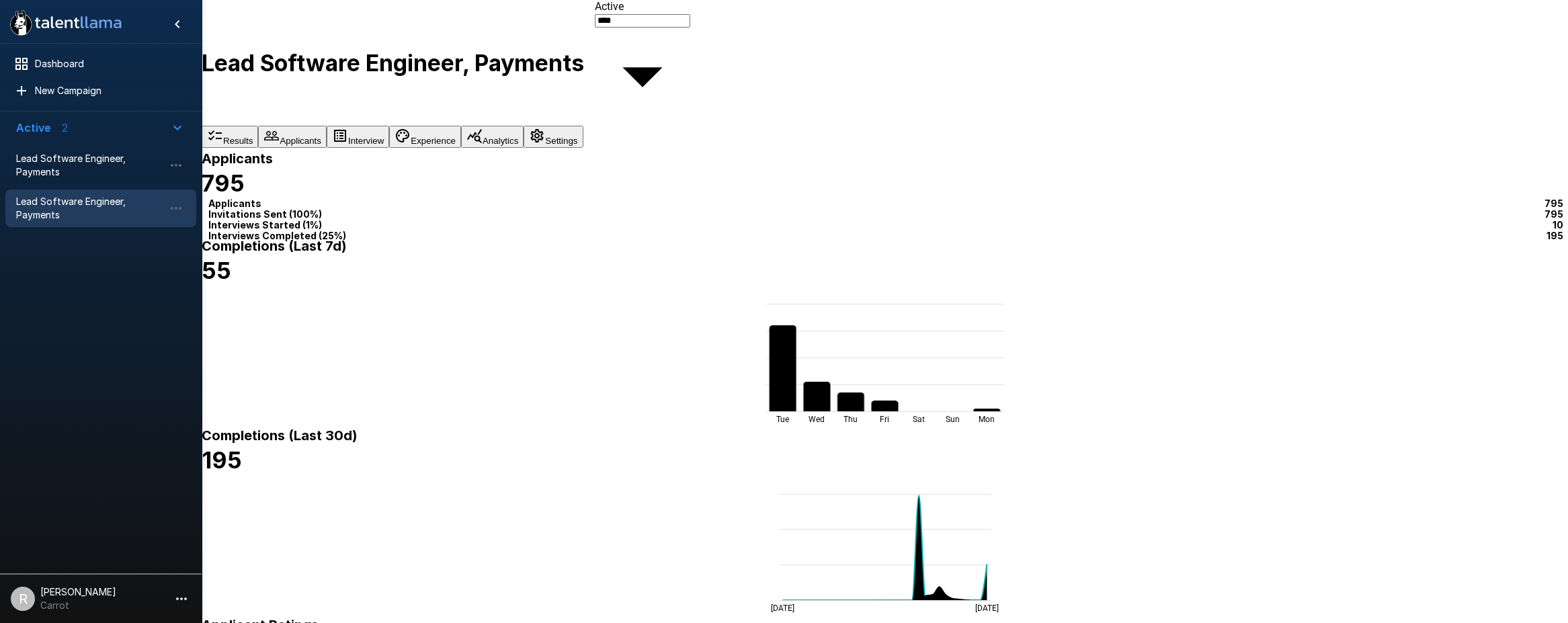
click at [301, 622] on div at bounding box center [784, 623] width 1568 height 0
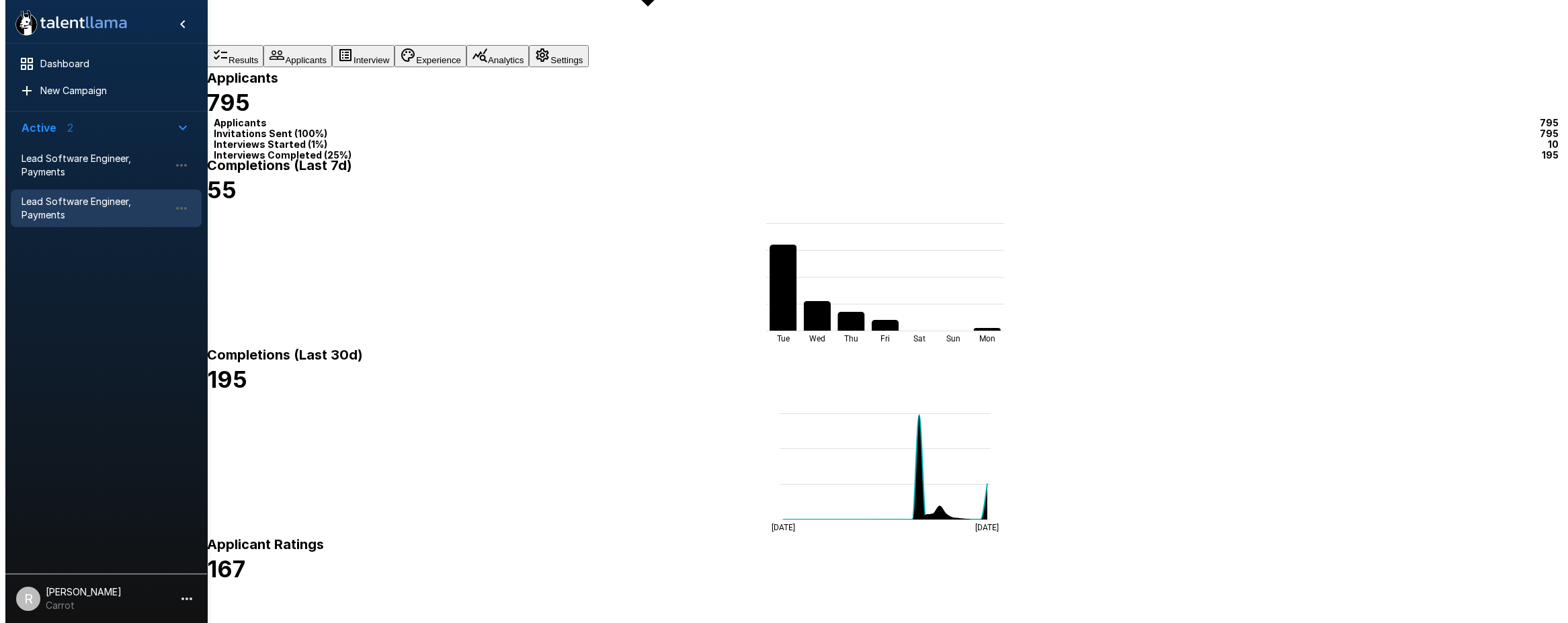
scroll to position [77, 0]
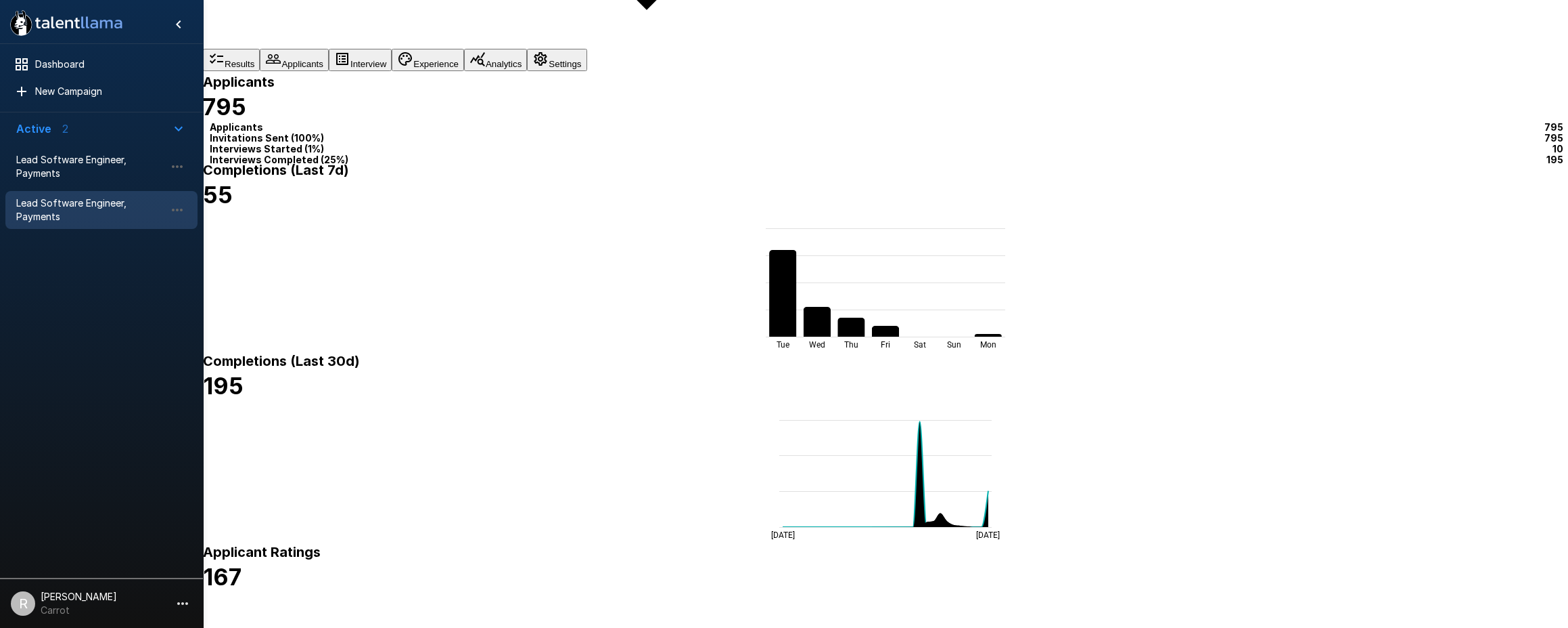
click at [1354, 168] on body ".st0{fill:#FFFFFF;} .st1{fill:#76a4ed;} Dashboard New Campaign Active 2 Lead So…" at bounding box center [794, 236] width 1588 height 628
type input "**"
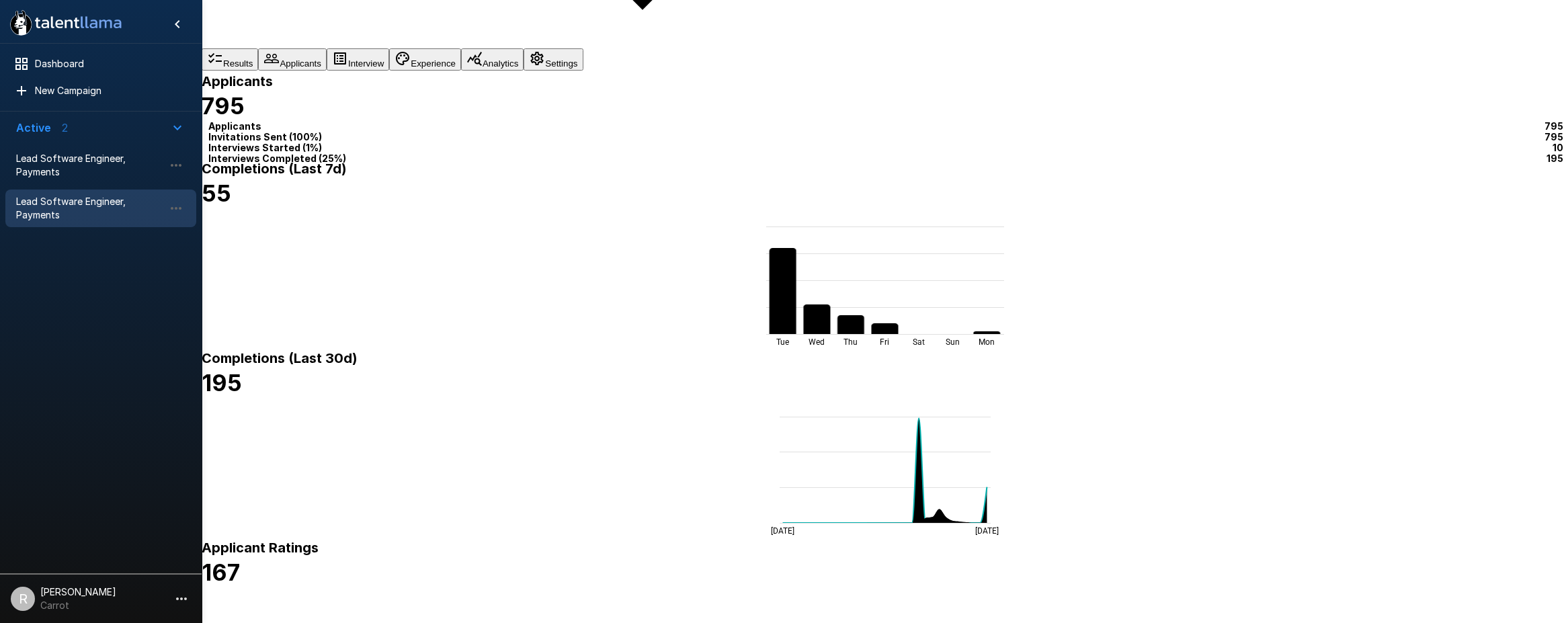
scroll to position [0, 0]
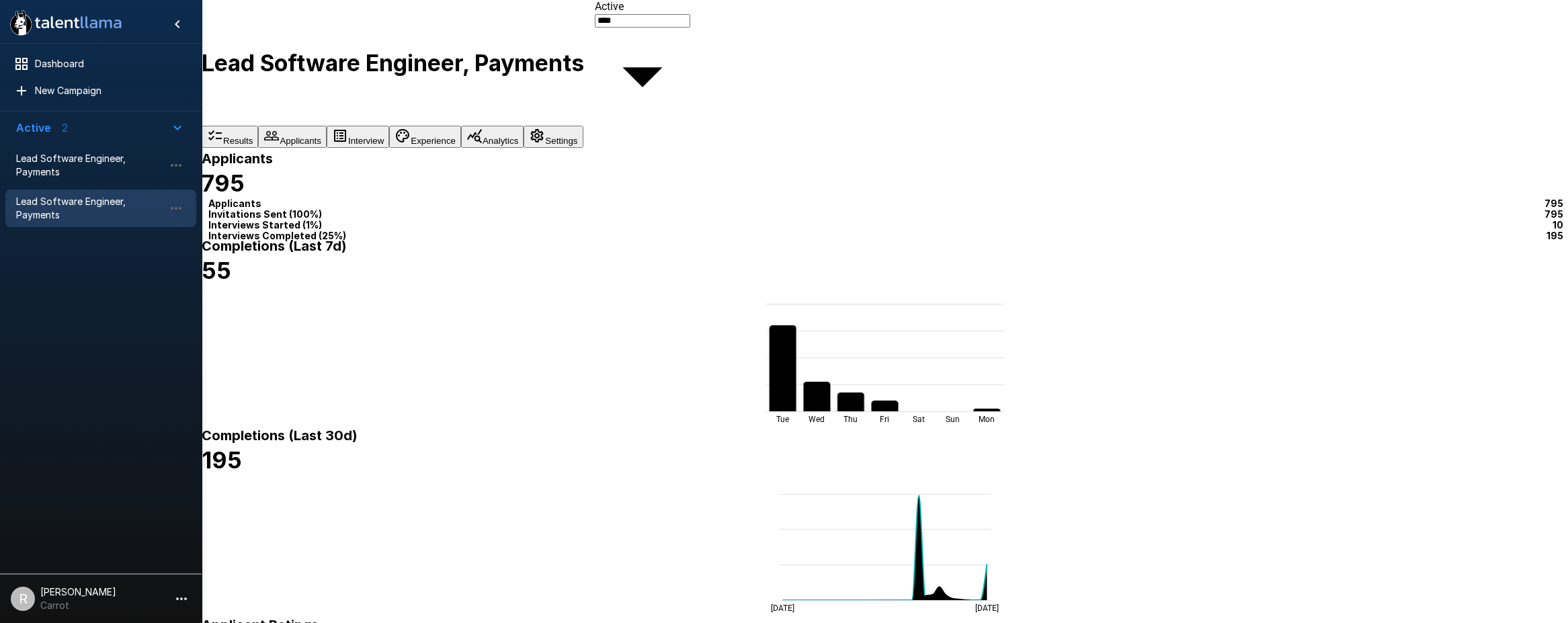
type input "*"
click at [1530, 163] on body ".st0{fill:#FFFFFF;} .st1{fill:#76a4ed;} Dashboard New Campaign Active 2 Lead So…" at bounding box center [789, 312] width 1578 height 623
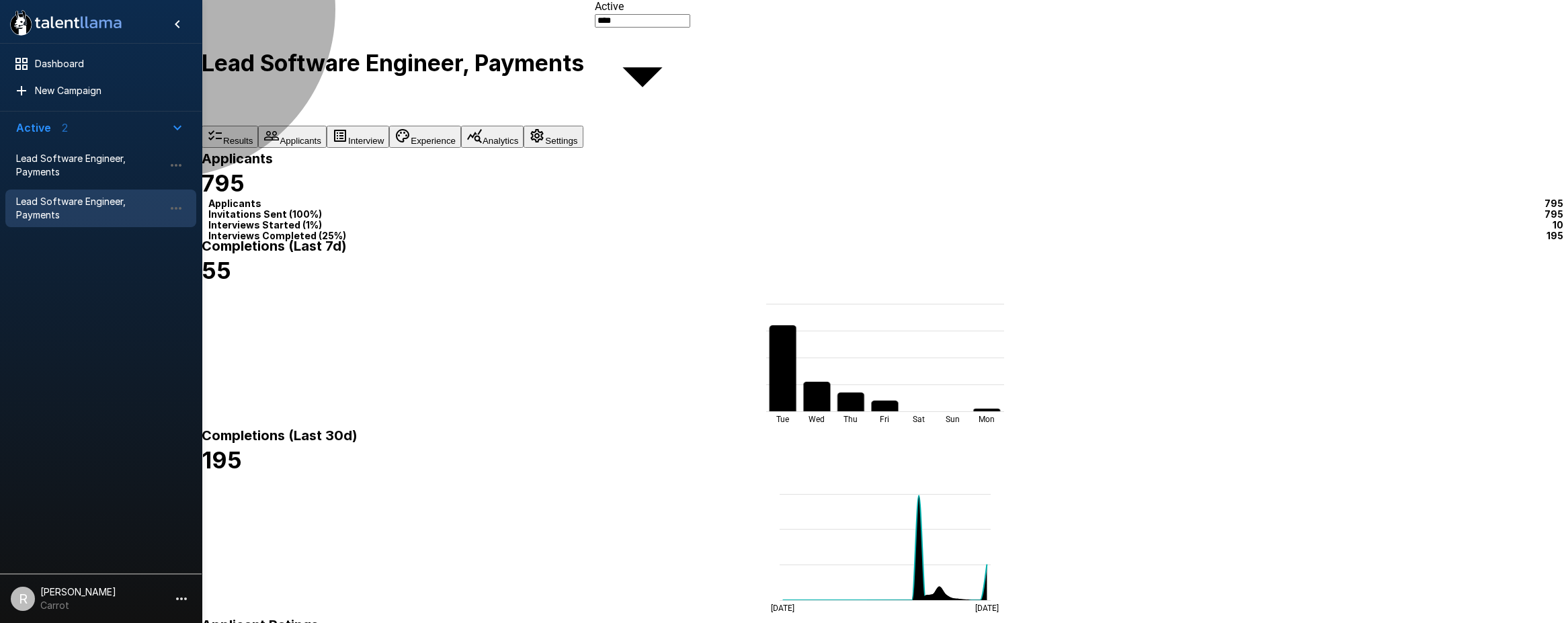
type input "**"
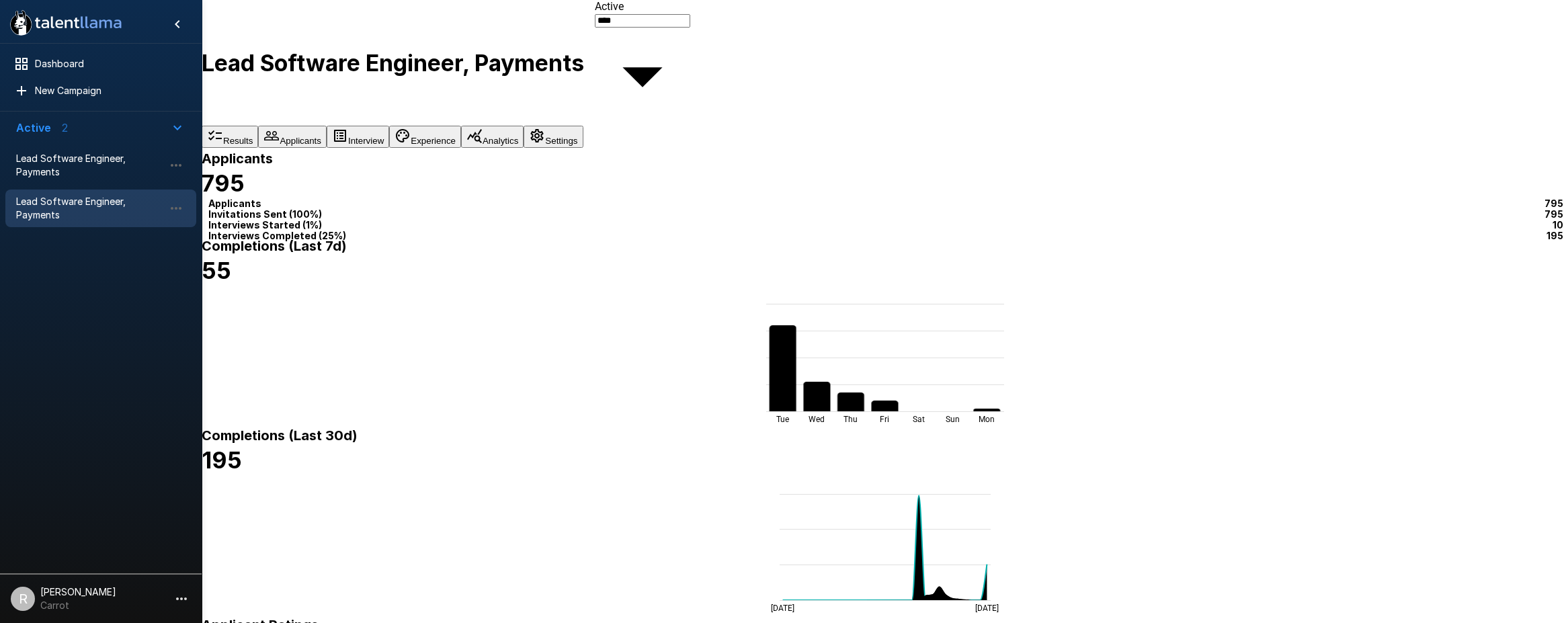
click at [1185, 622] on div at bounding box center [784, 623] width 1568 height 0
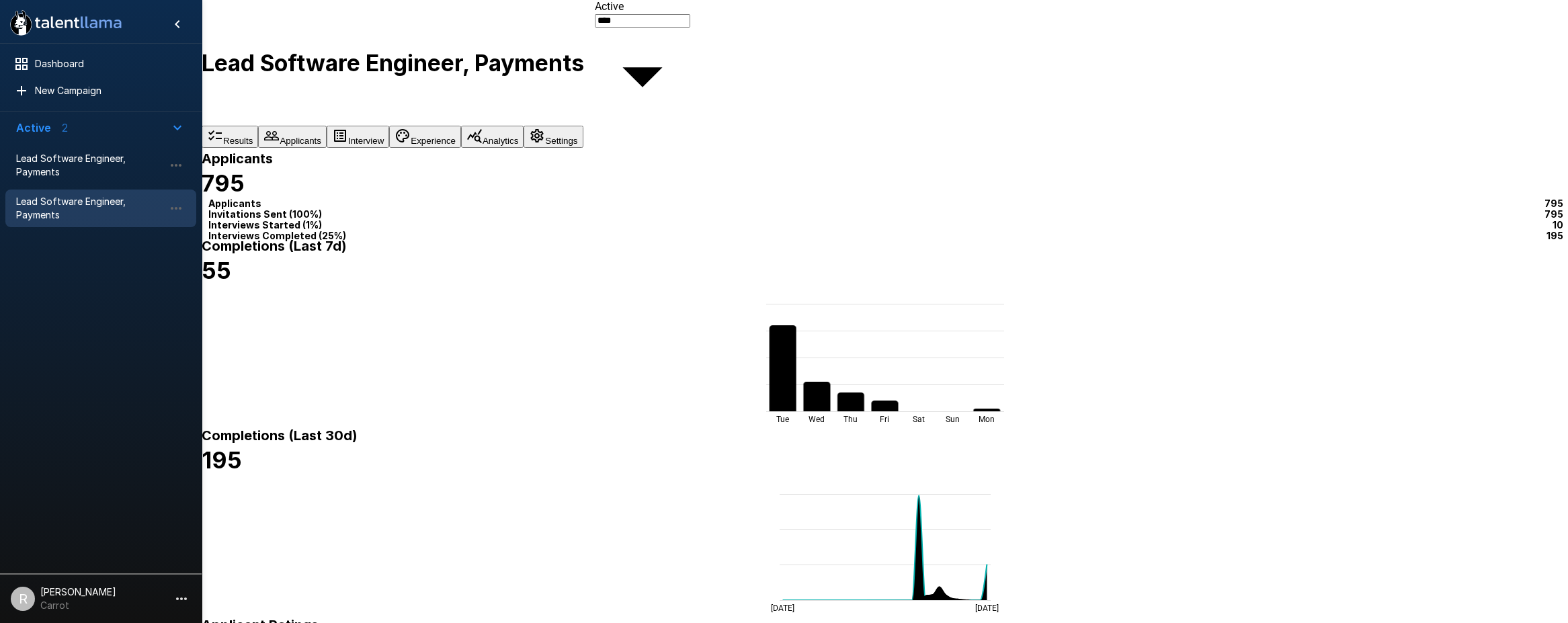
scroll to position [23, 0]
click at [1528, 536] on body ".st0{fill:#FFFFFF;} .st1{fill:#76a4ed;} Dashboard New Campaign Active 2 Lead So…" at bounding box center [789, 312] width 1578 height 623
click at [1530, 535] on body ".st0{fill:#FFFFFF;} .st1{fill:#76a4ed;} Dashboard New Campaign Active 2 Lead So…" at bounding box center [789, 312] width 1578 height 623
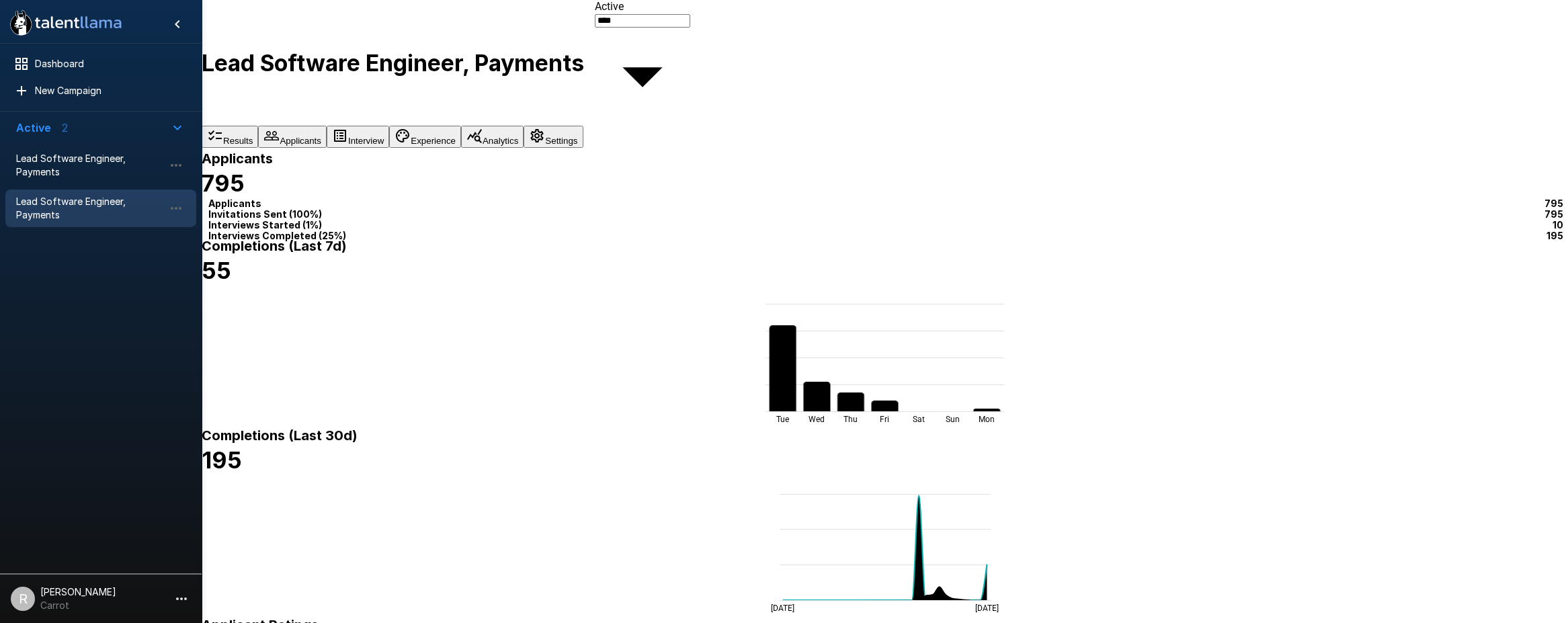
scroll to position [86, 0]
click at [1340, 502] on body ".st0{fill:#FFFFFF;} .st1{fill:#76a4ed;} Dashboard New Campaign Active 2 Lead So…" at bounding box center [789, 312] width 1578 height 623
type input "**********"
click at [1047, 622] on div at bounding box center [784, 623] width 1568 height 0
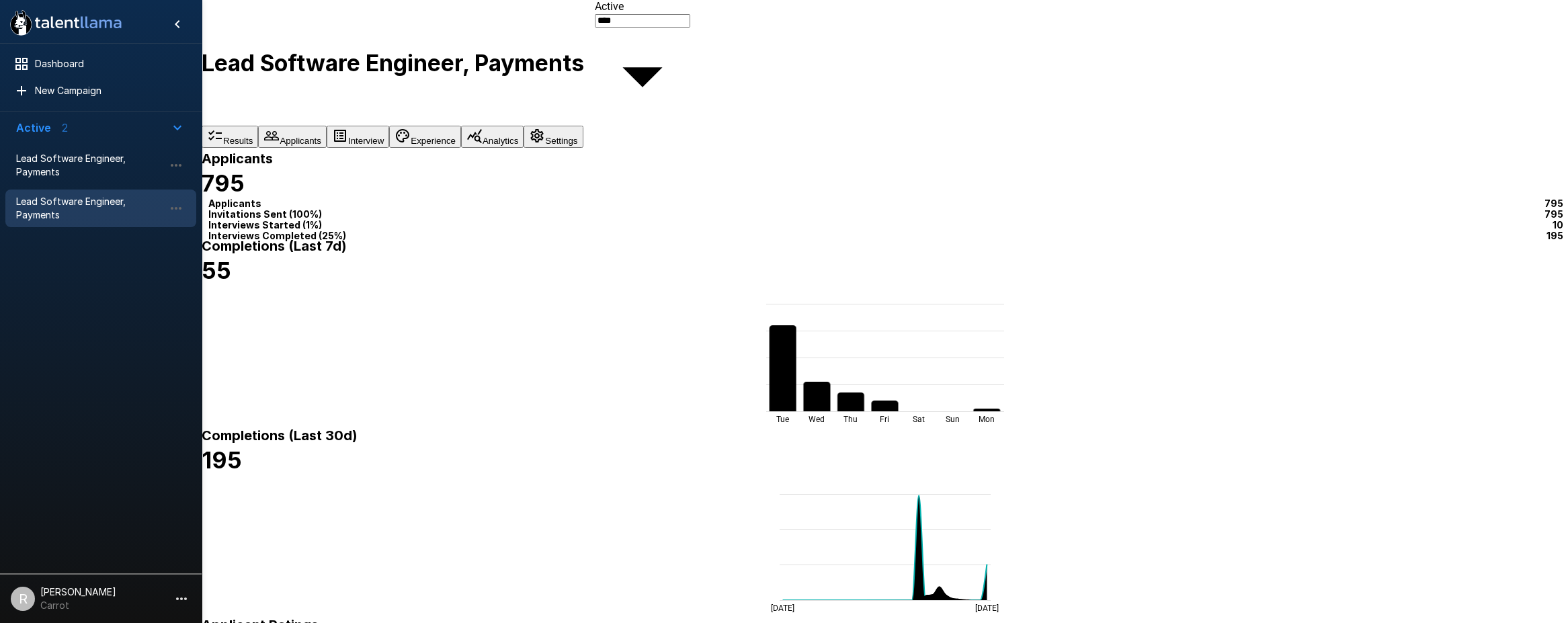
click at [1104, 622] on div at bounding box center [784, 623] width 1568 height 0
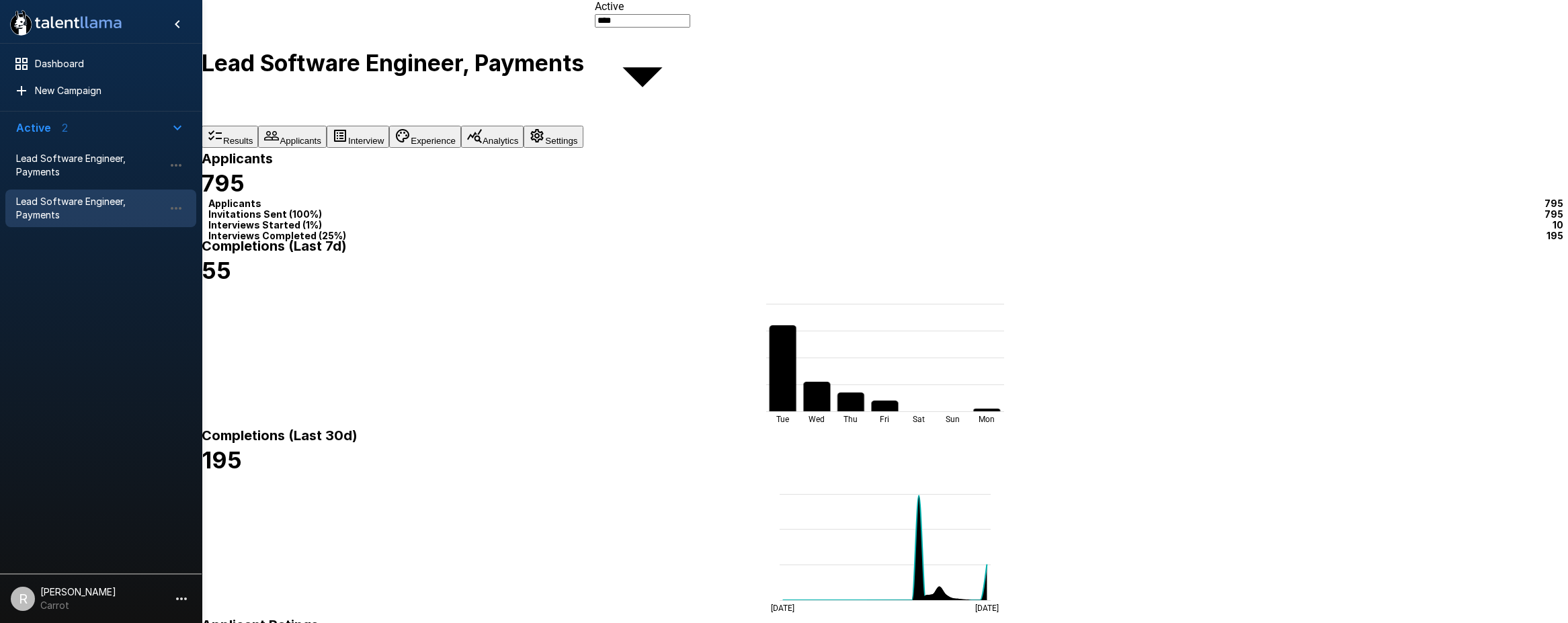
scroll to position [23, 0]
click at [1345, 561] on body ".st0{fill:#FFFFFF;} .st1{fill:#76a4ed;} Dashboard New Campaign Active 2 Lead So…" at bounding box center [789, 312] width 1578 height 623
type input "**********"
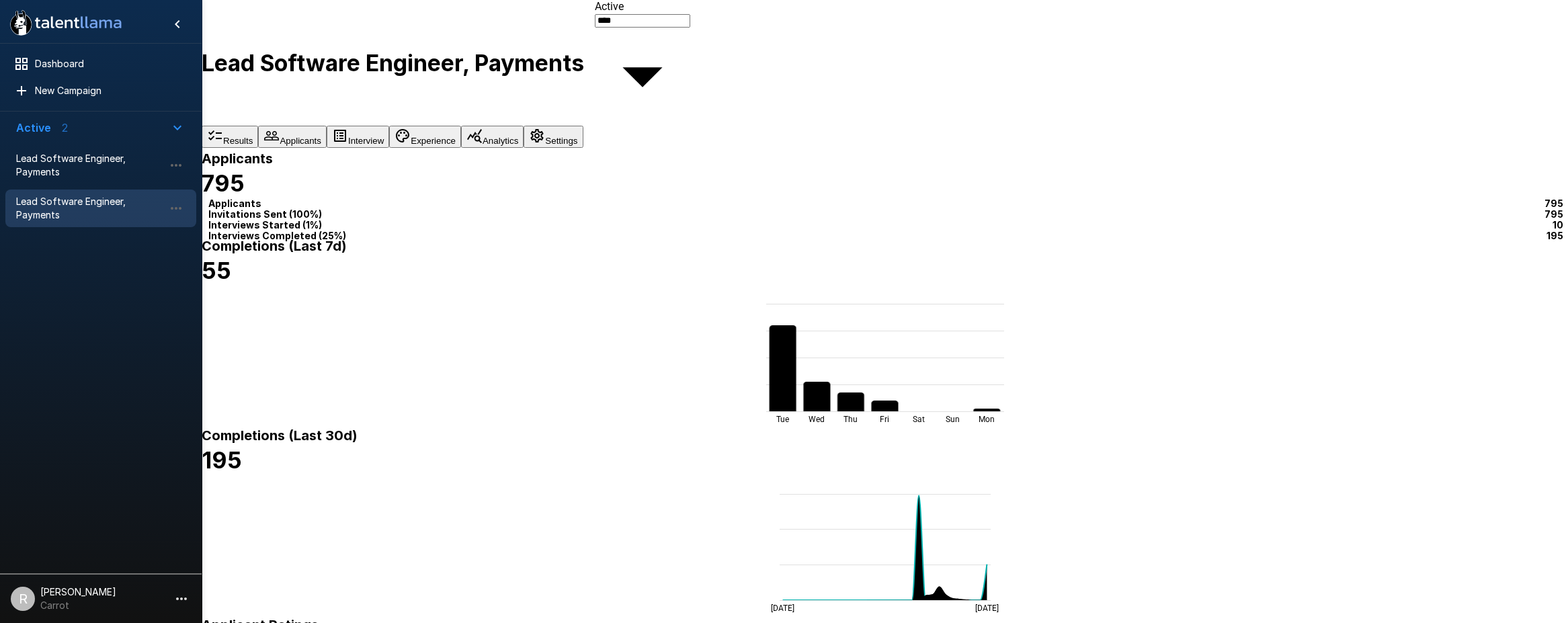
click at [1153, 622] on div at bounding box center [784, 623] width 1568 height 0
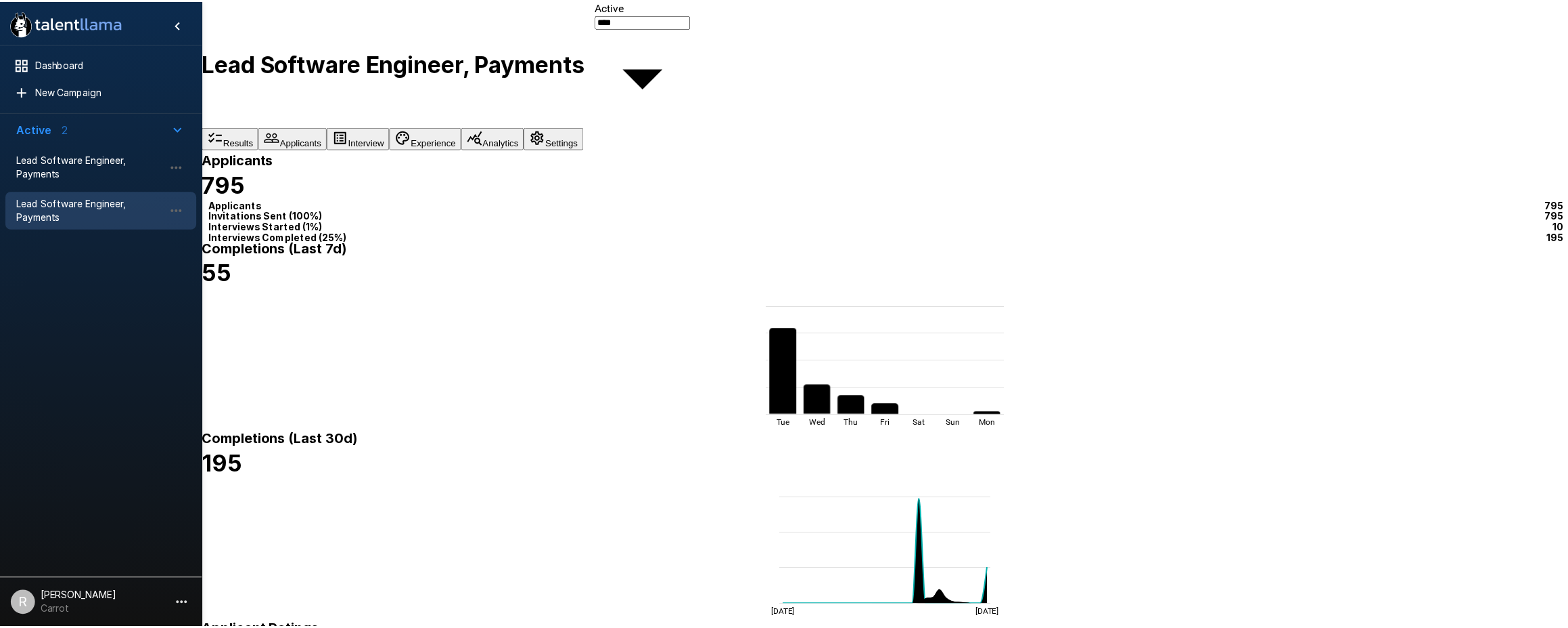
scroll to position [0, 0]
type input "***"
type input "*"
click at [1161, 627] on div at bounding box center [789, 628] width 1579 height 0
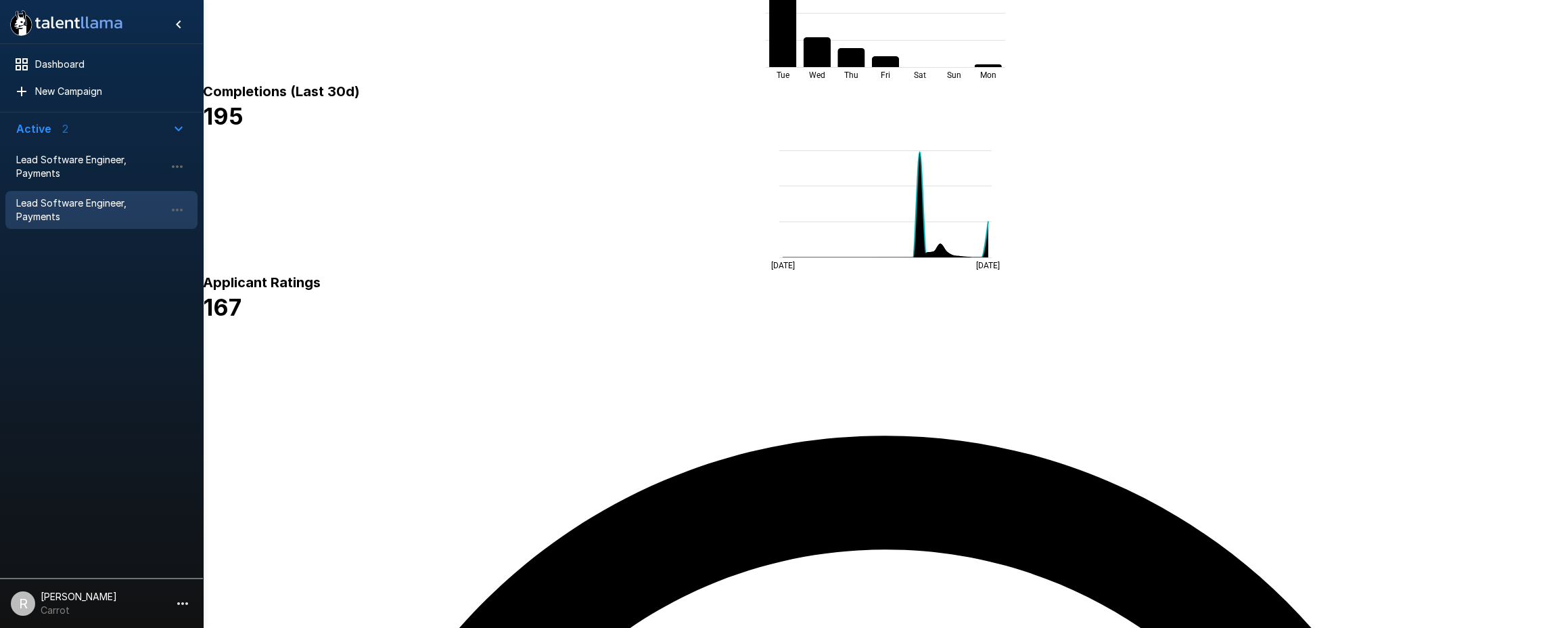
scroll to position [349, 0]
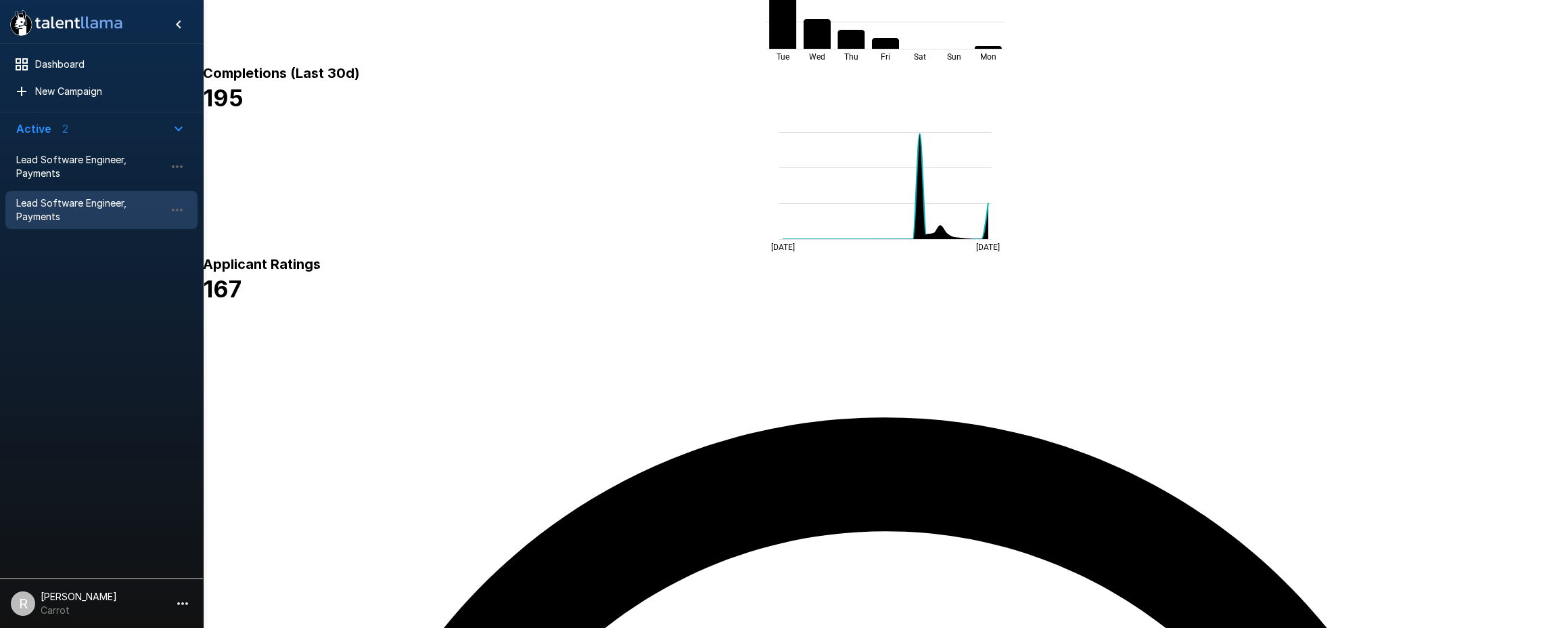
scroll to position [367, 0]
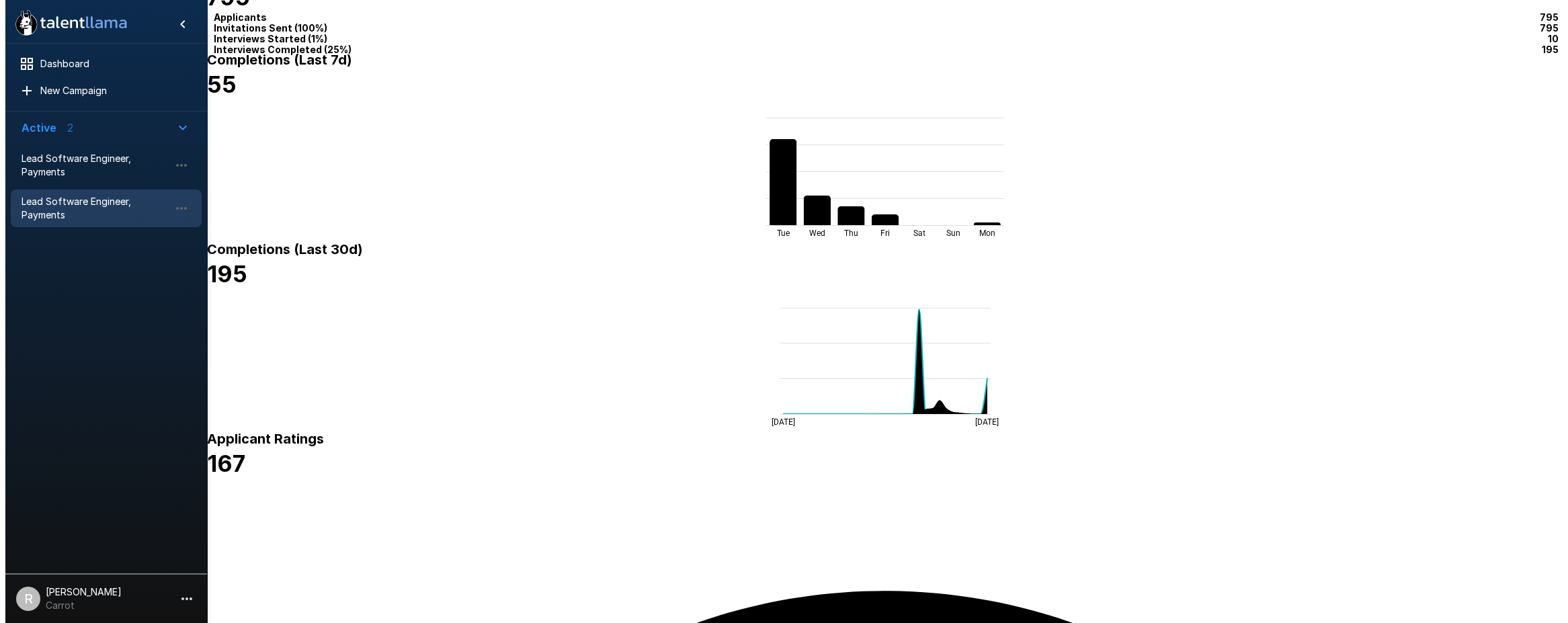
scroll to position [158, 0]
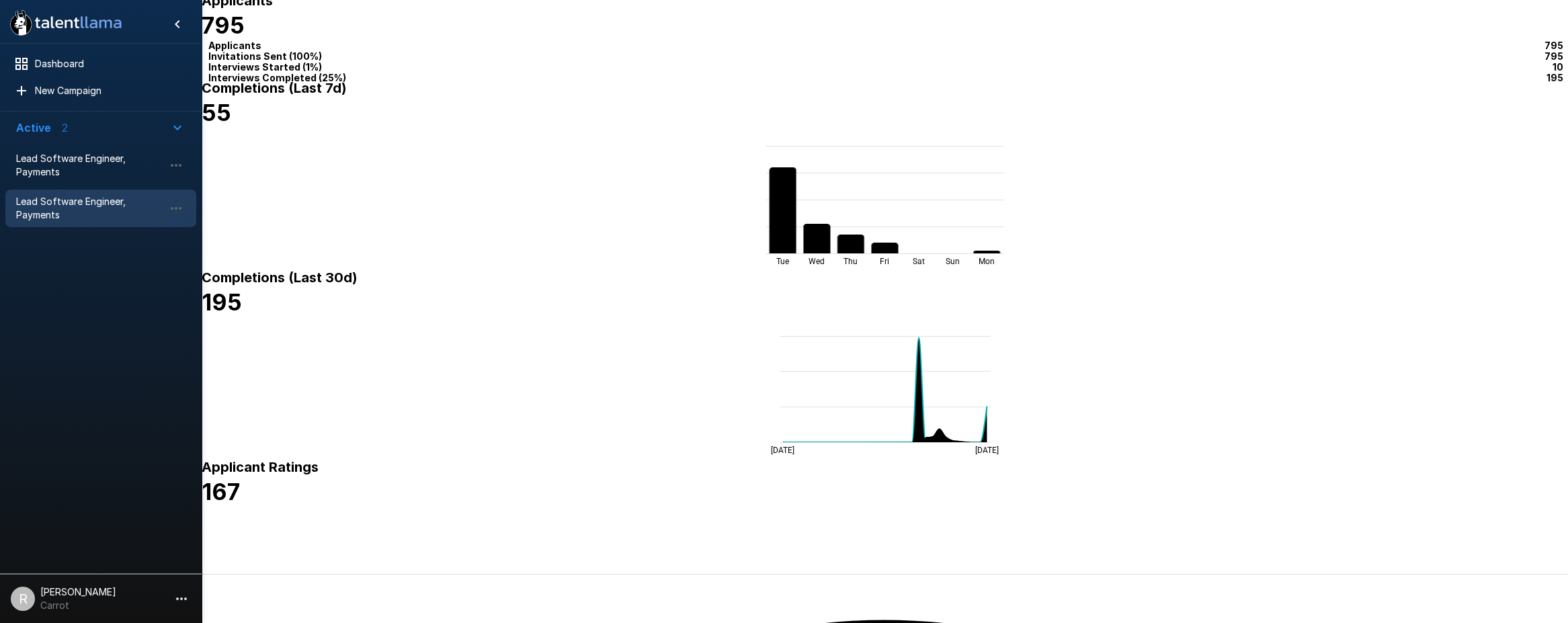
click at [1531, 331] on body ".st0{fill:#FFFFFF;} .st1{fill:#76a4ed;} Dashboard New Campaign Active 2 Lead So…" at bounding box center [789, 154] width 1578 height 623
type input "****"
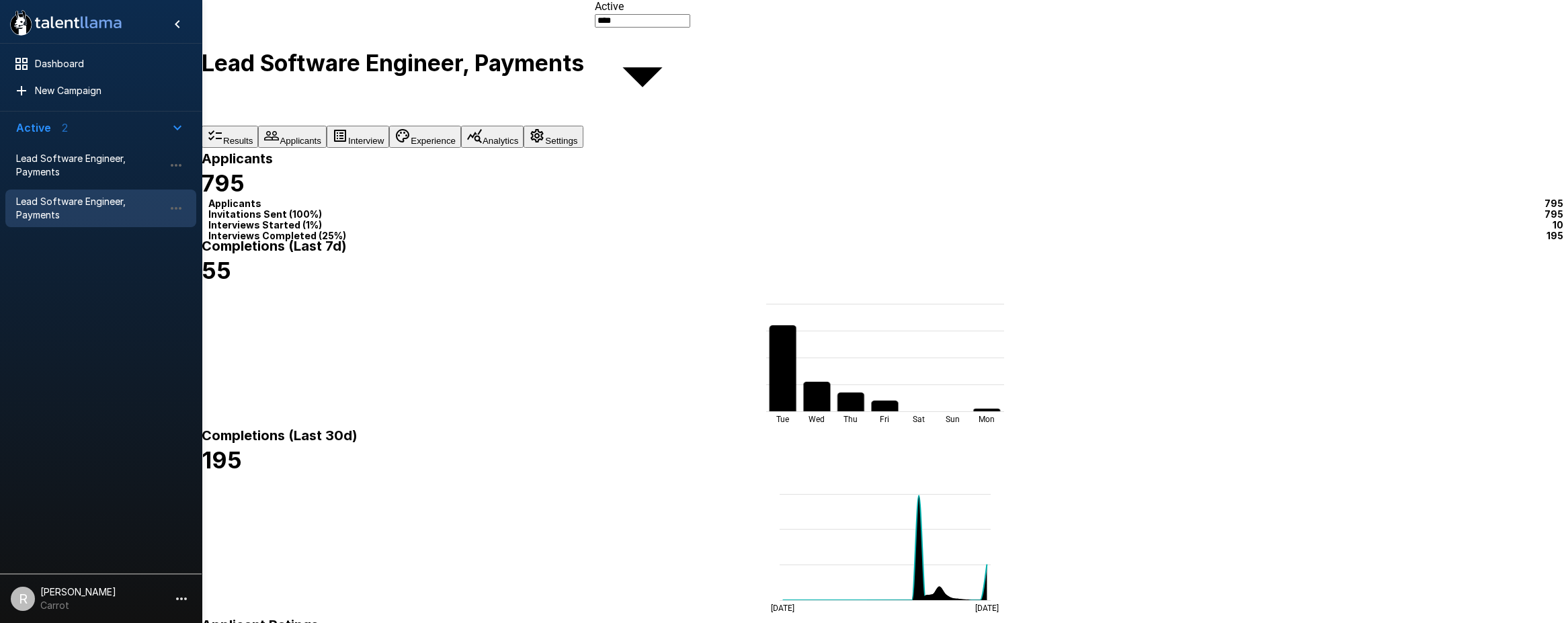
click at [455, 622] on div at bounding box center [784, 623] width 1568 height 0
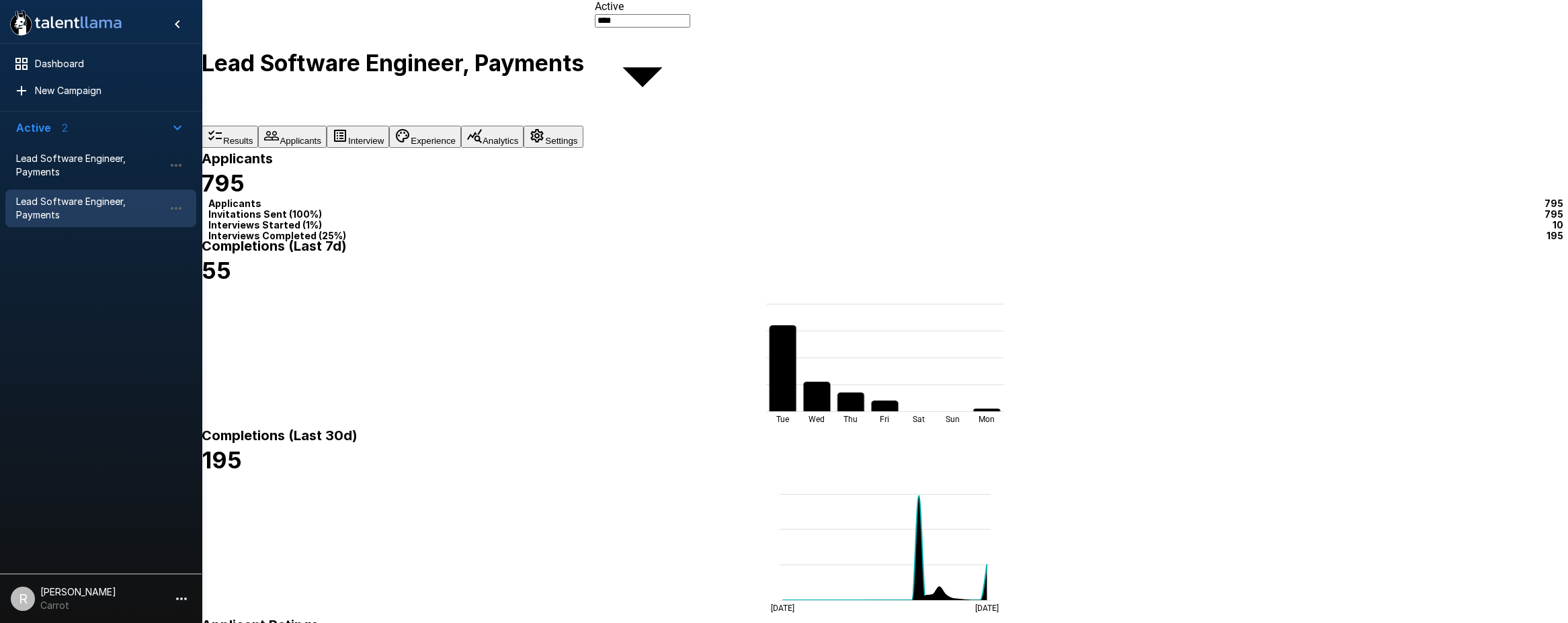
type input "***"
click at [1464, 386] on body ".st0{fill:#FFFFFF;} .st1{fill:#76a4ed;} Dashboard New Campaign Active 2 Lead So…" at bounding box center [789, 312] width 1578 height 623
click at [1022, 622] on div at bounding box center [784, 623] width 1568 height 0
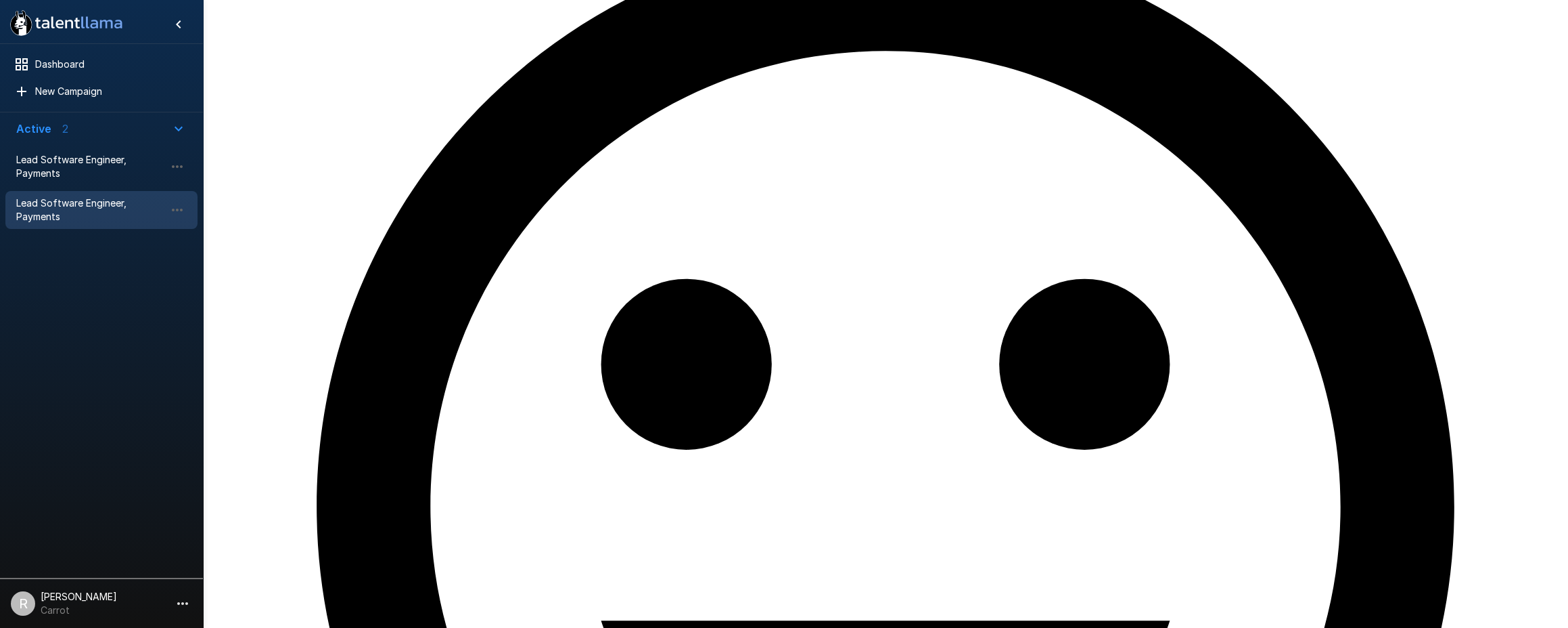
scroll to position [857, 0]
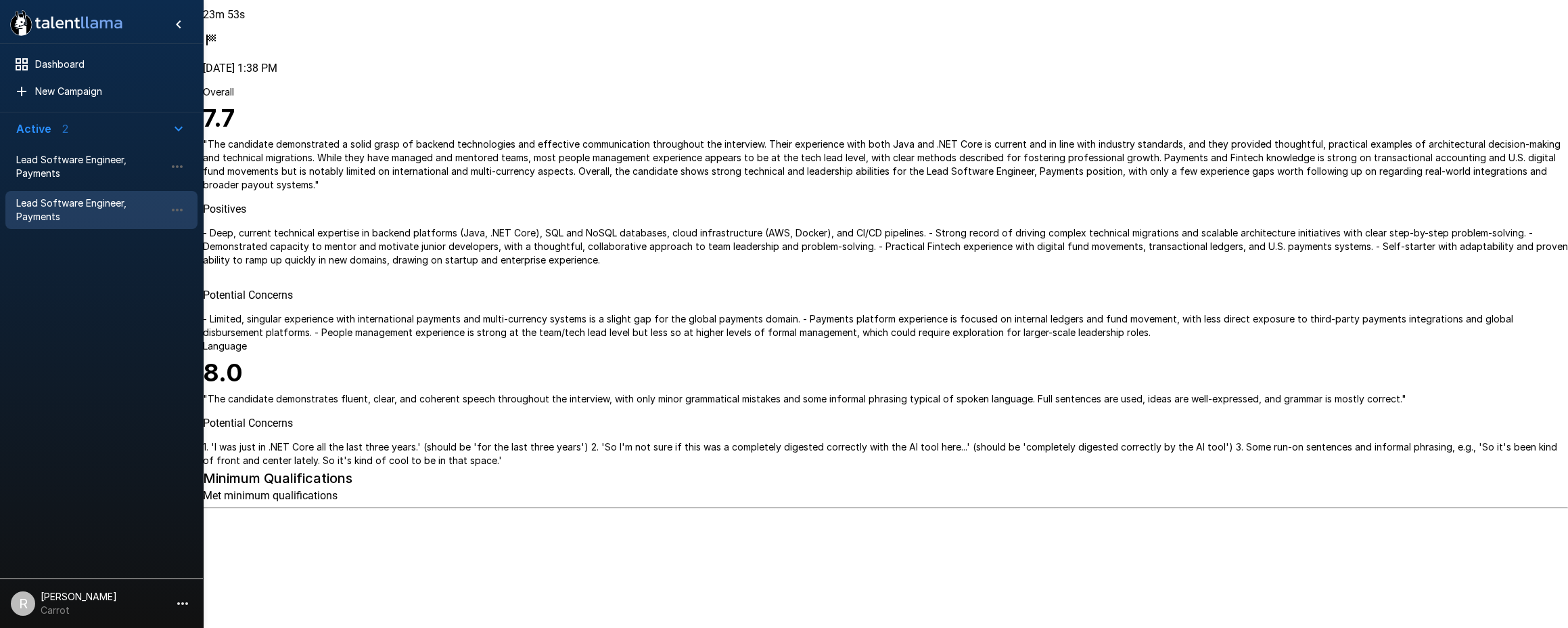
scroll to position [417, 0]
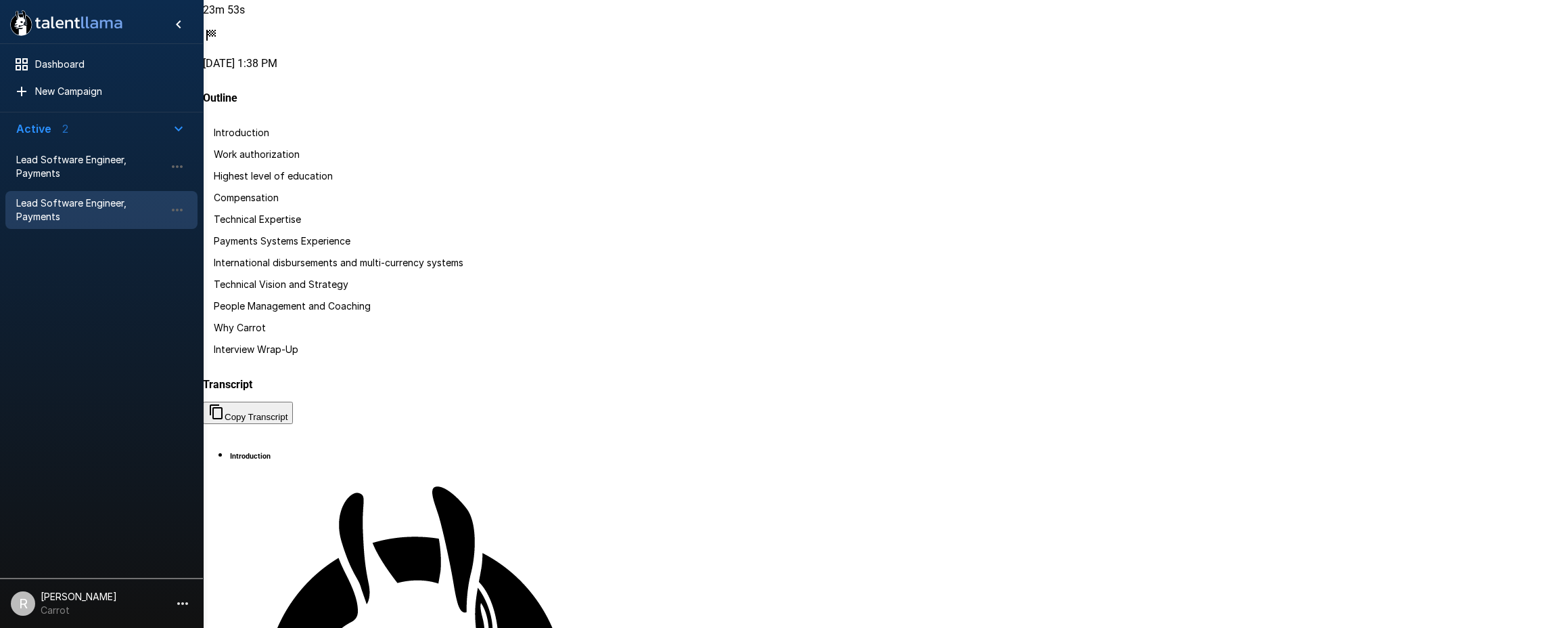
scroll to position [54, 0]
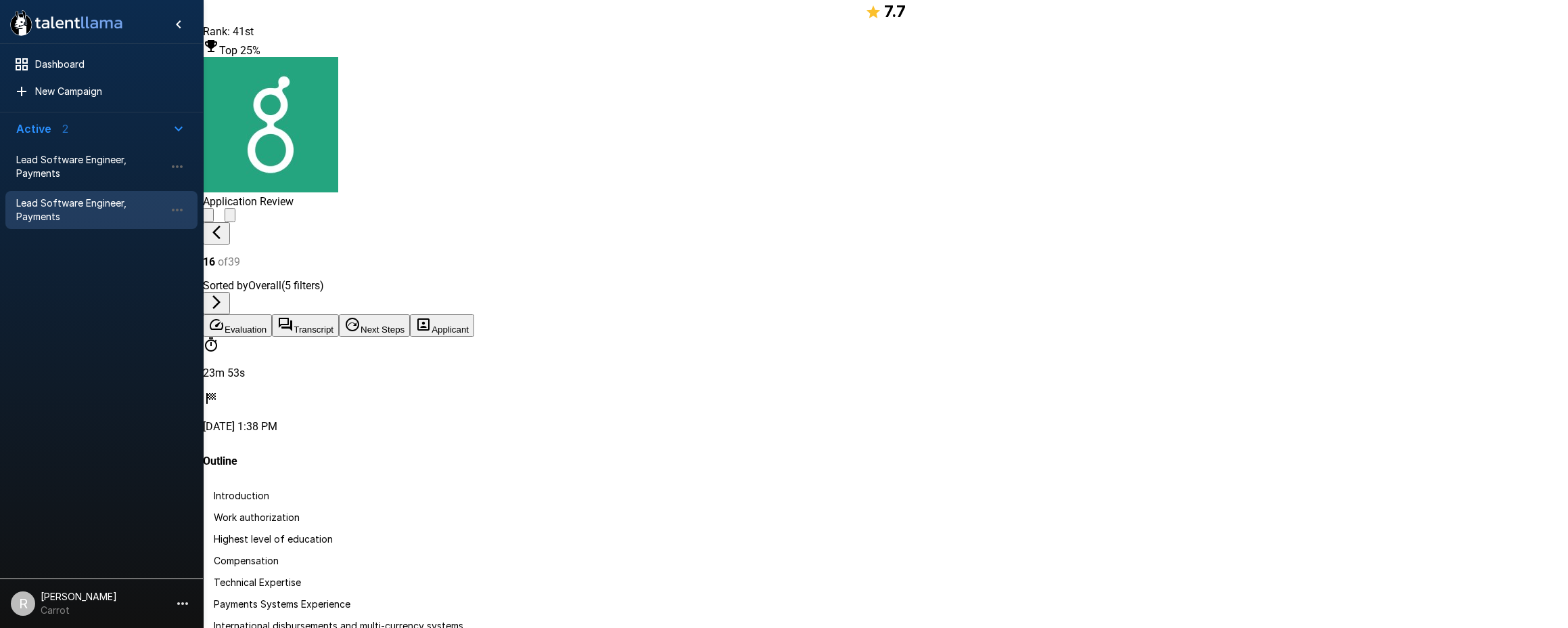
scroll to position [1506, 0]
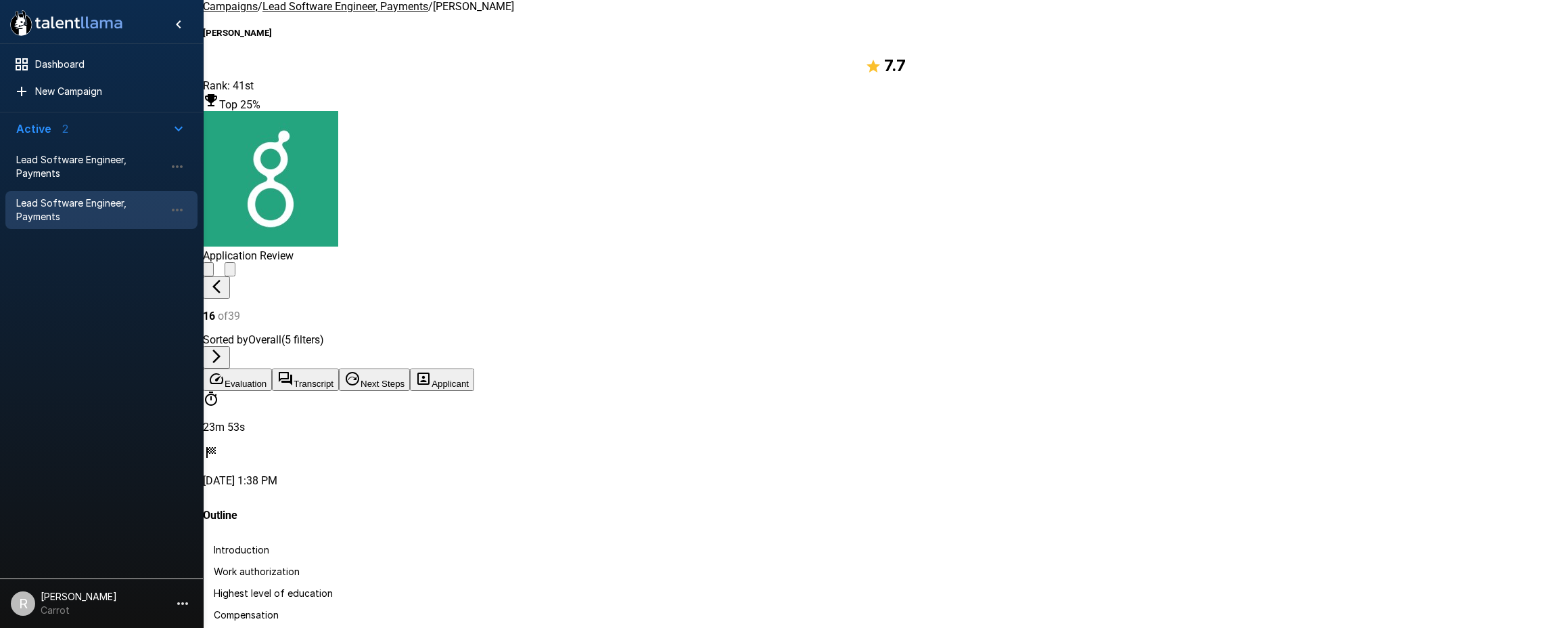
click at [369, 13] on u "Lead Software Engineer, Payments" at bounding box center [345, 6] width 166 height 13
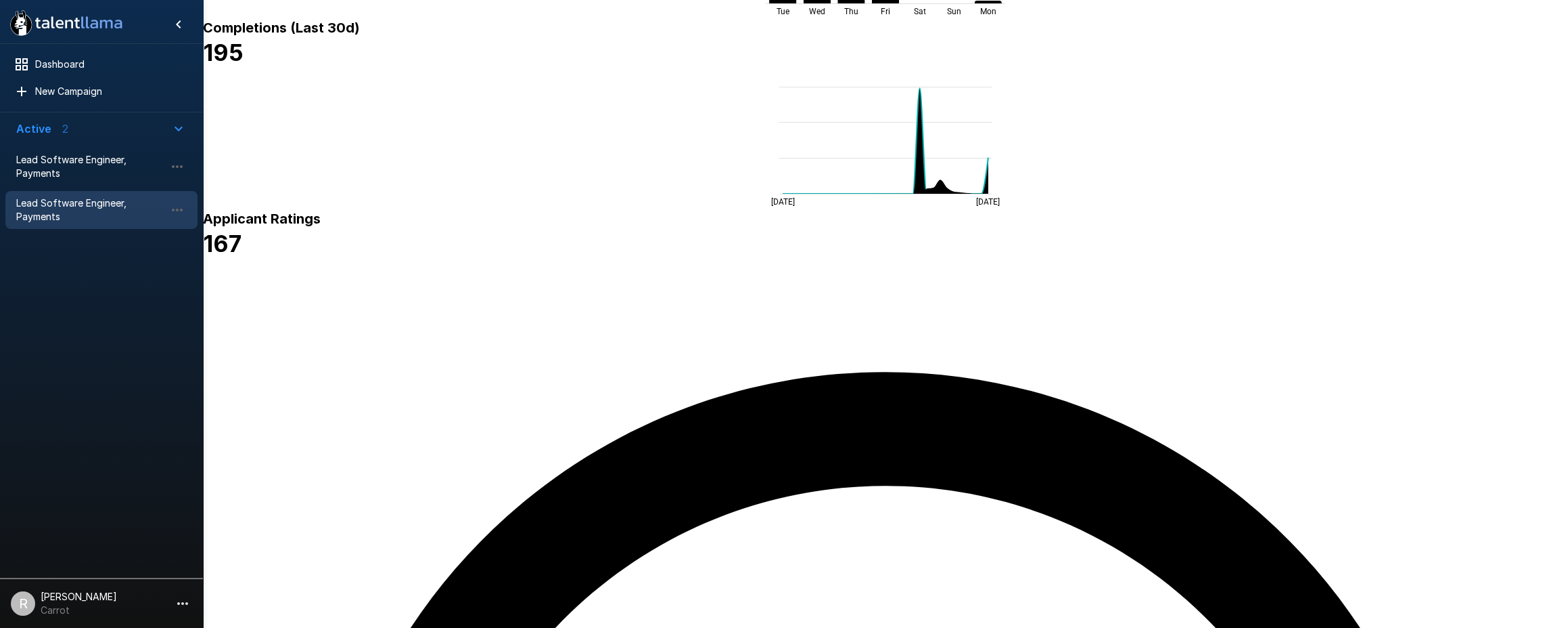
scroll to position [415, 0]
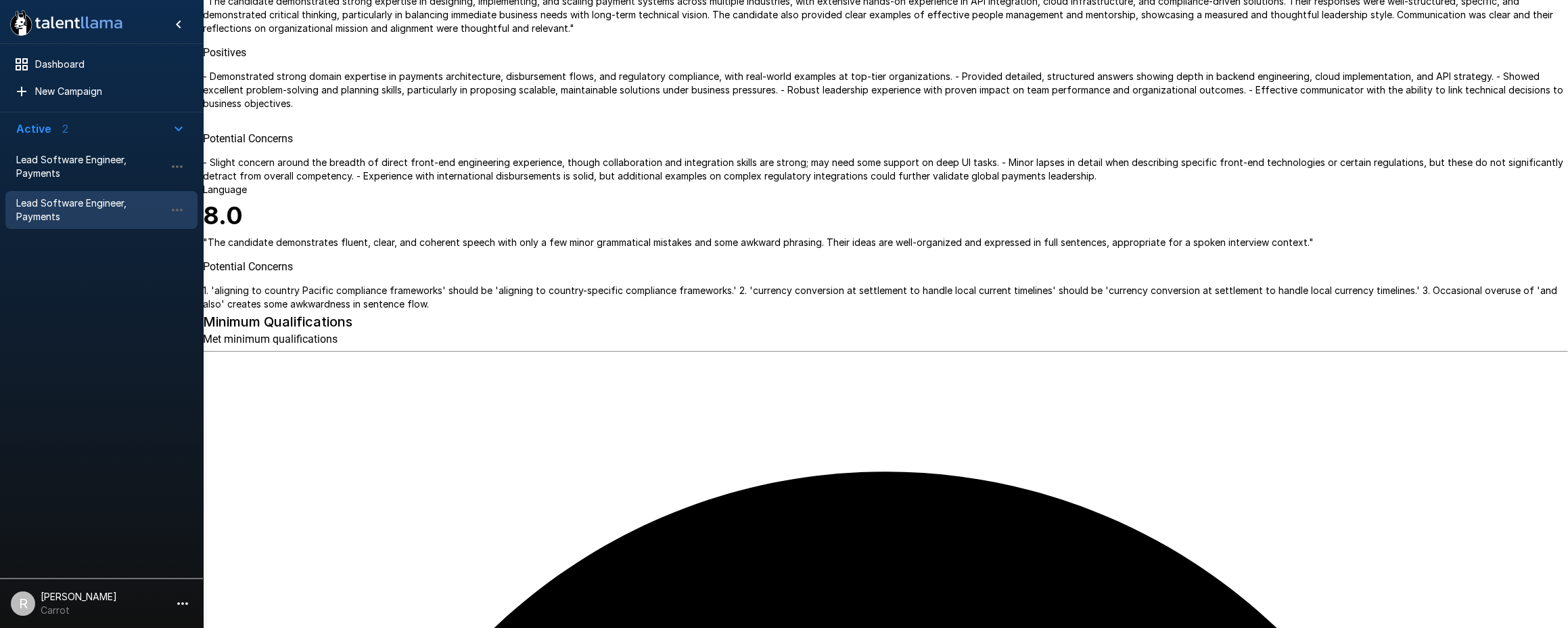
scroll to position [555, 0]
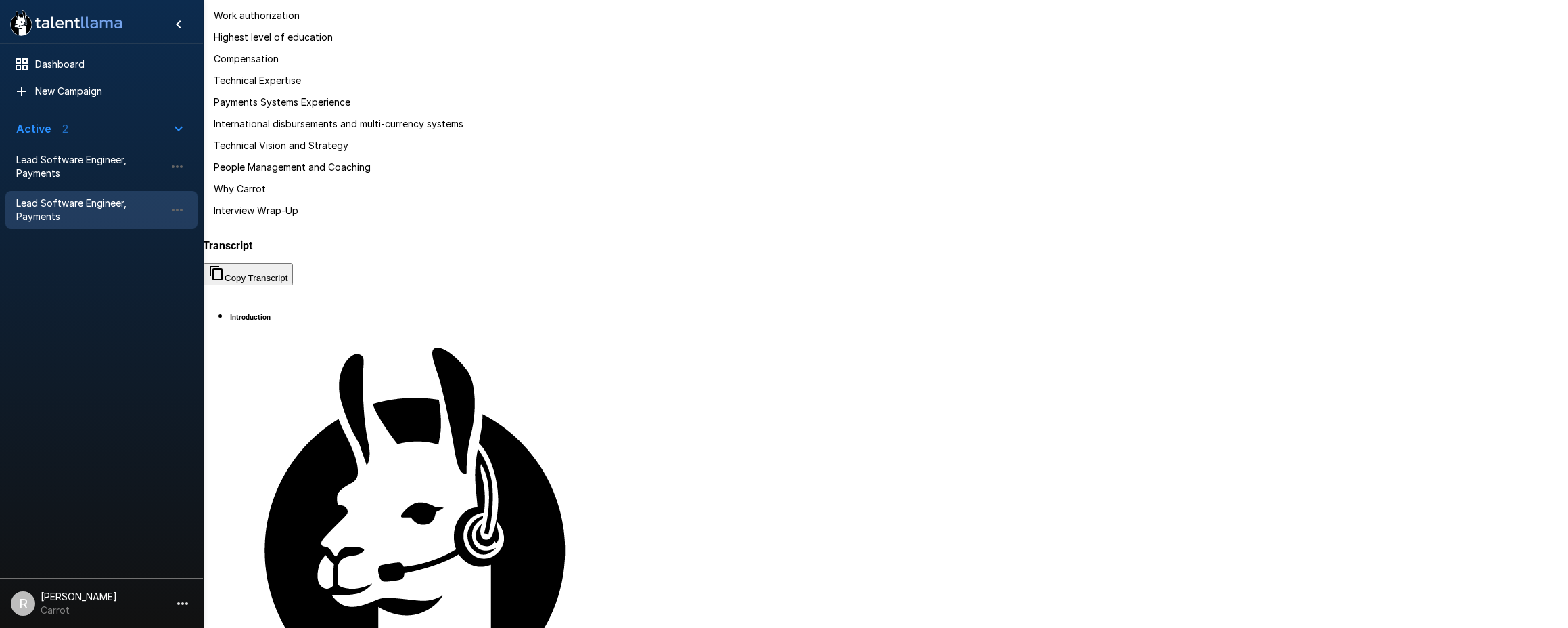
scroll to position [54, 0]
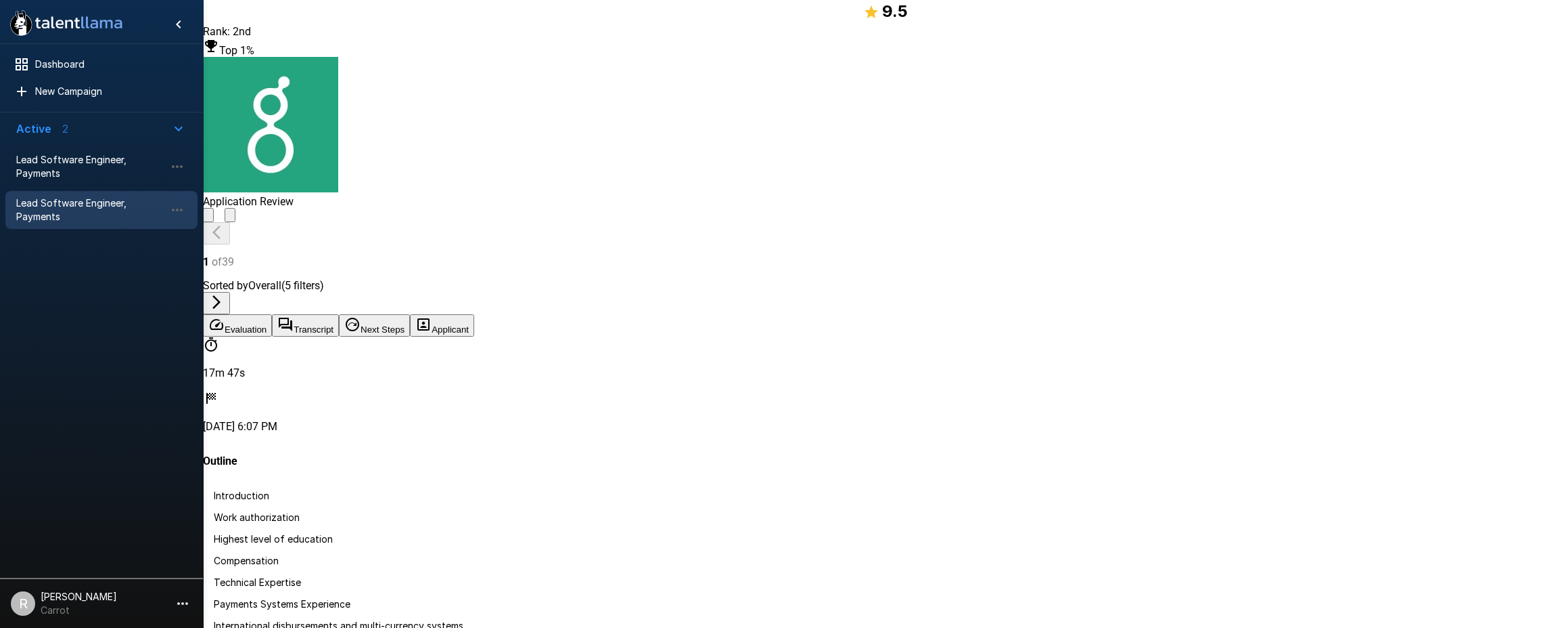
scroll to position [1113, 0]
click at [475, 314] on button "Applicant" at bounding box center [442, 325] width 64 height 22
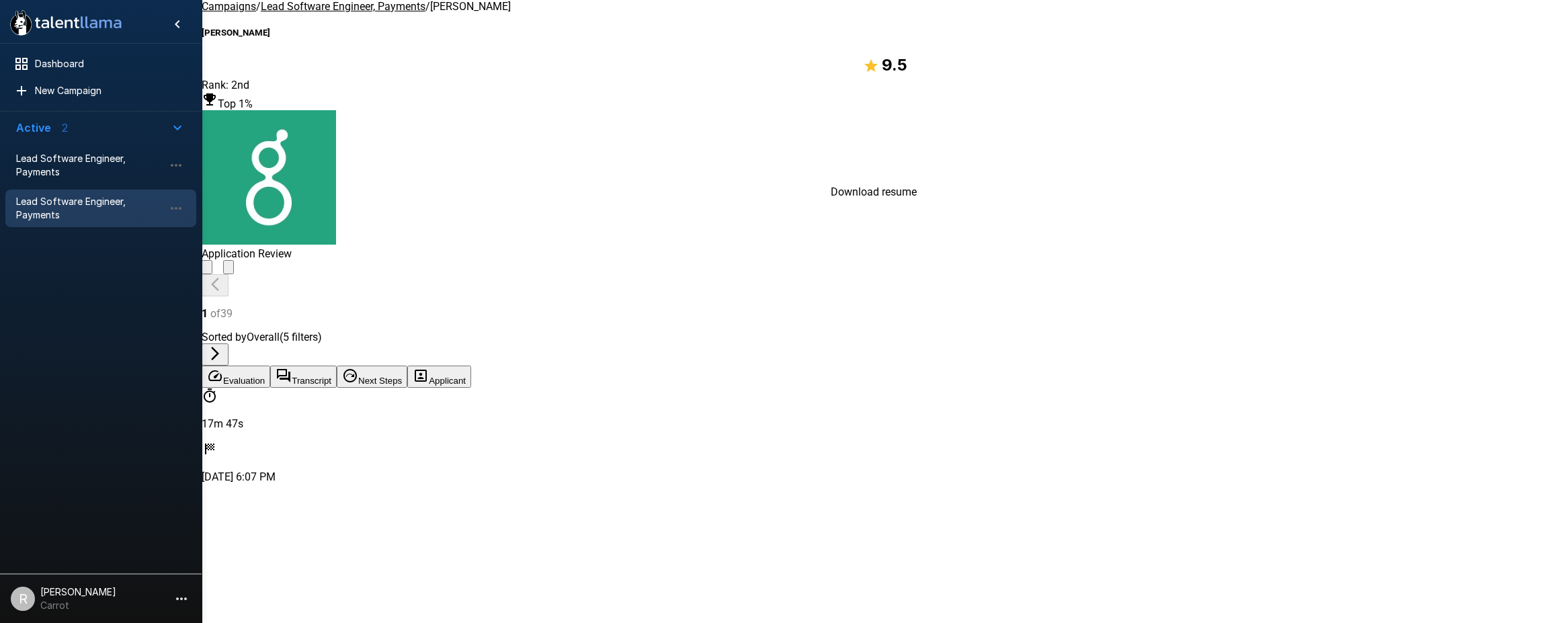
click at [291, 247] on span "Application Review" at bounding box center [247, 253] width 90 height 12
click at [352, 12] on u "Lead Software Engineer, Payments" at bounding box center [342, 6] width 164 height 12
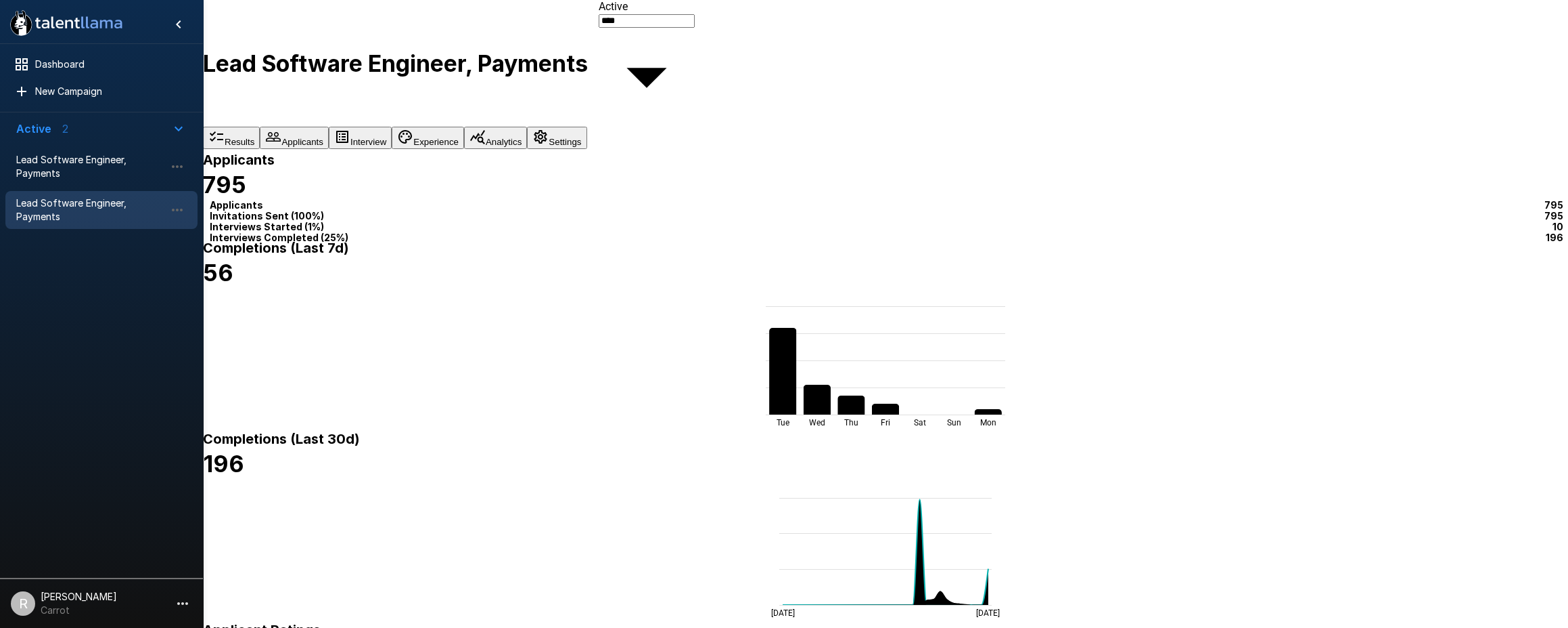
click at [527, 127] on button "Analytics" at bounding box center [495, 138] width 63 height 22
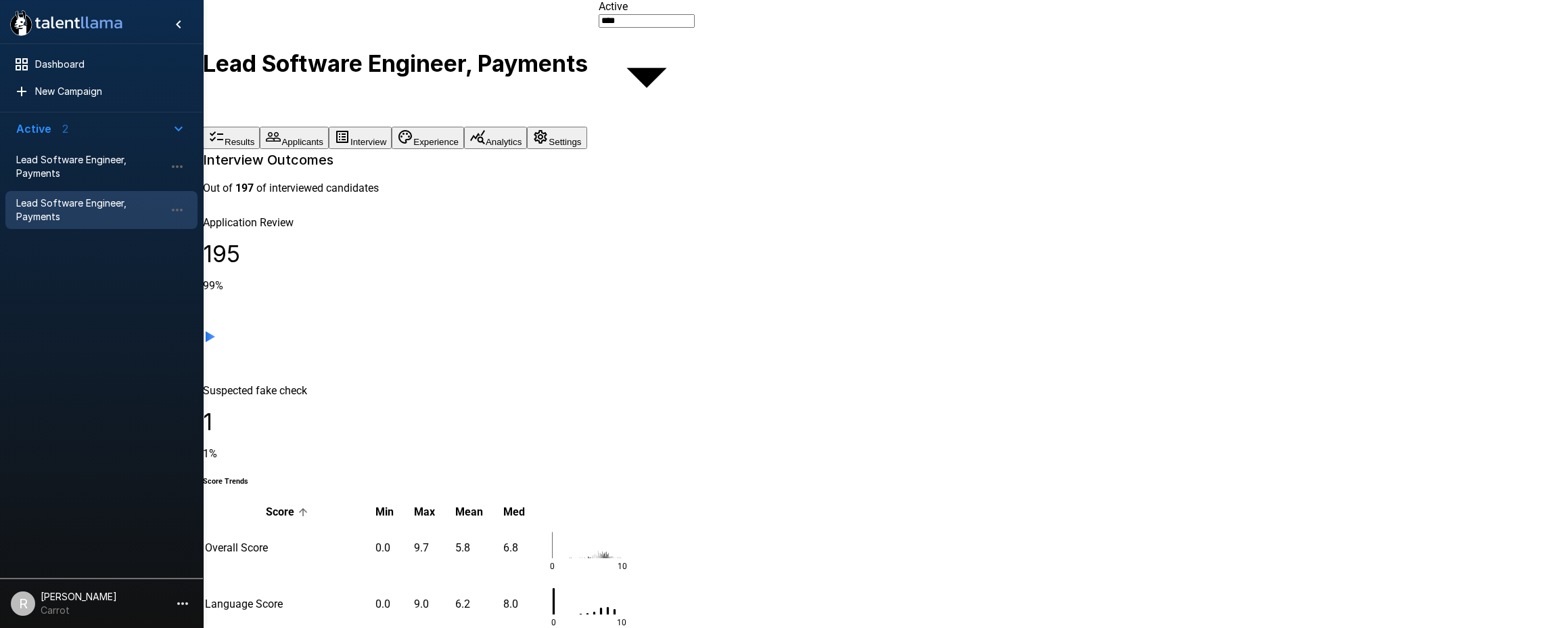
click at [79, 213] on span "Lead Software Engineer, Payments" at bounding box center [91, 210] width 149 height 27
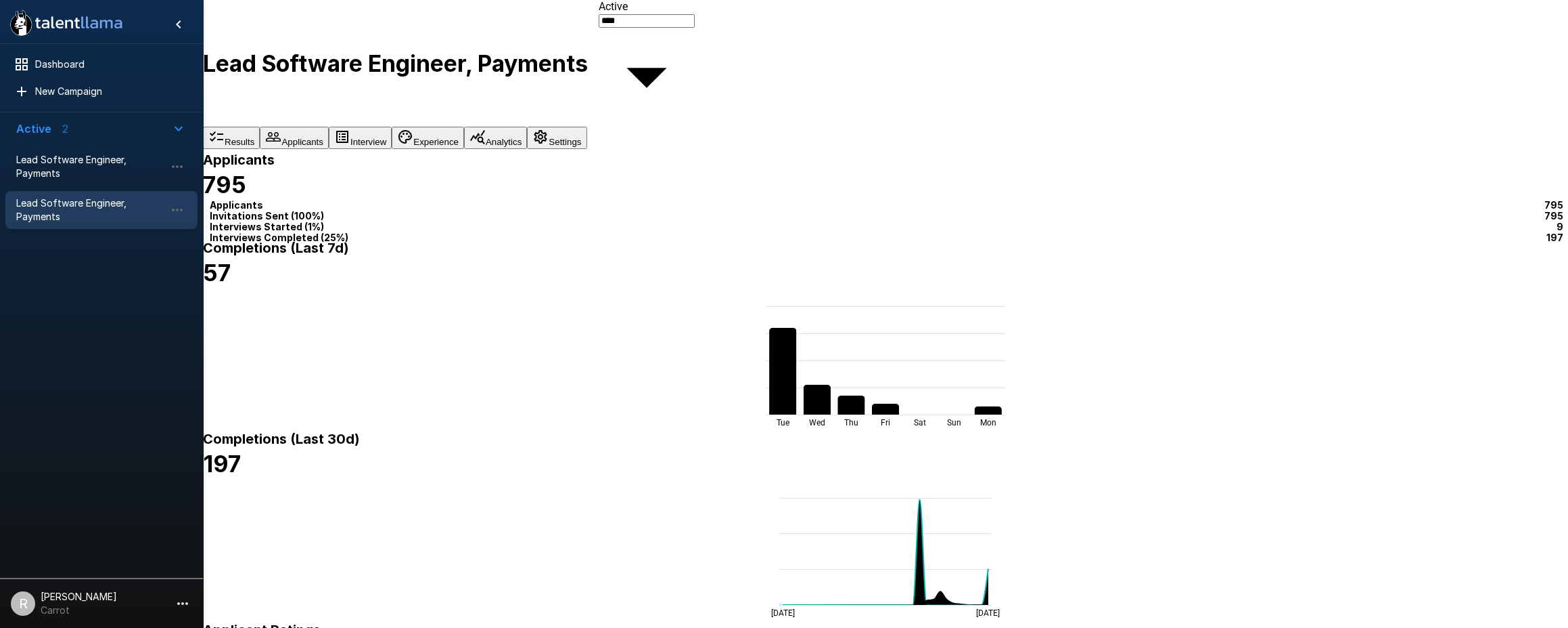
click at [391, 127] on button "Interview" at bounding box center [359, 138] width 63 height 22
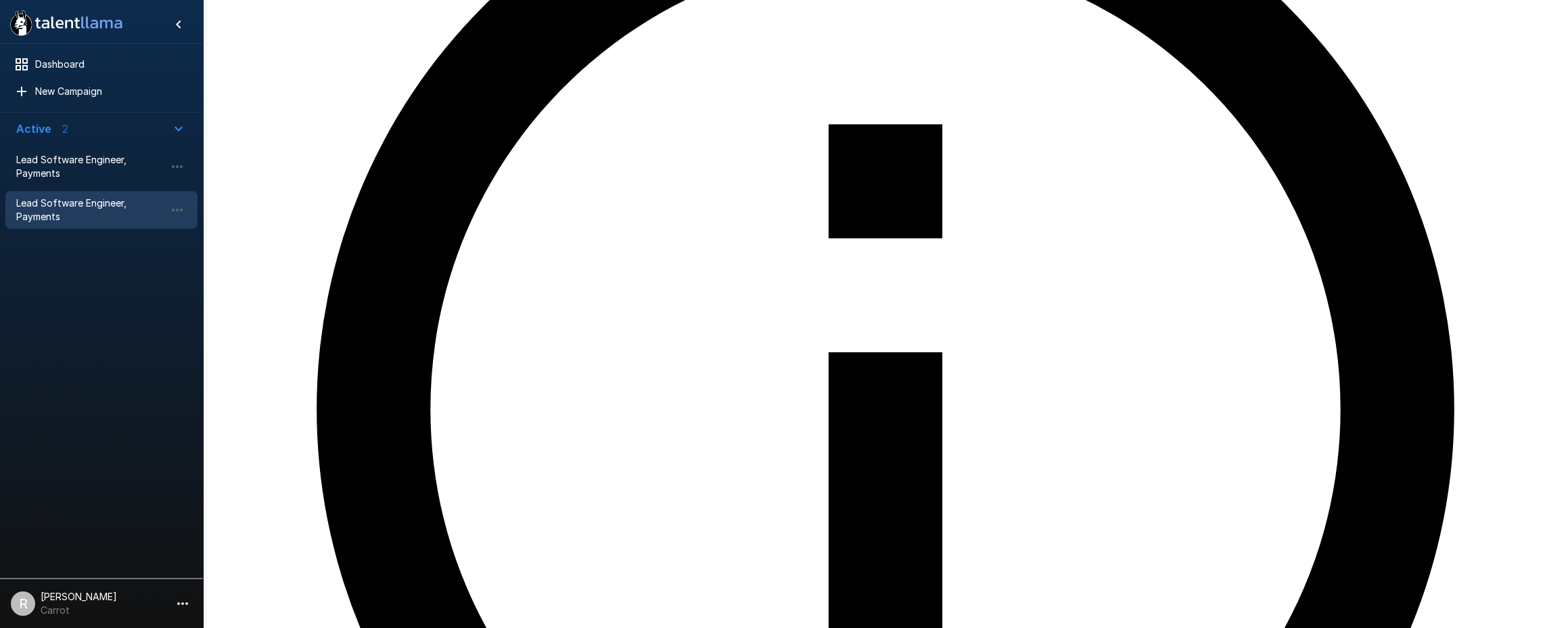
scroll to position [432, 0]
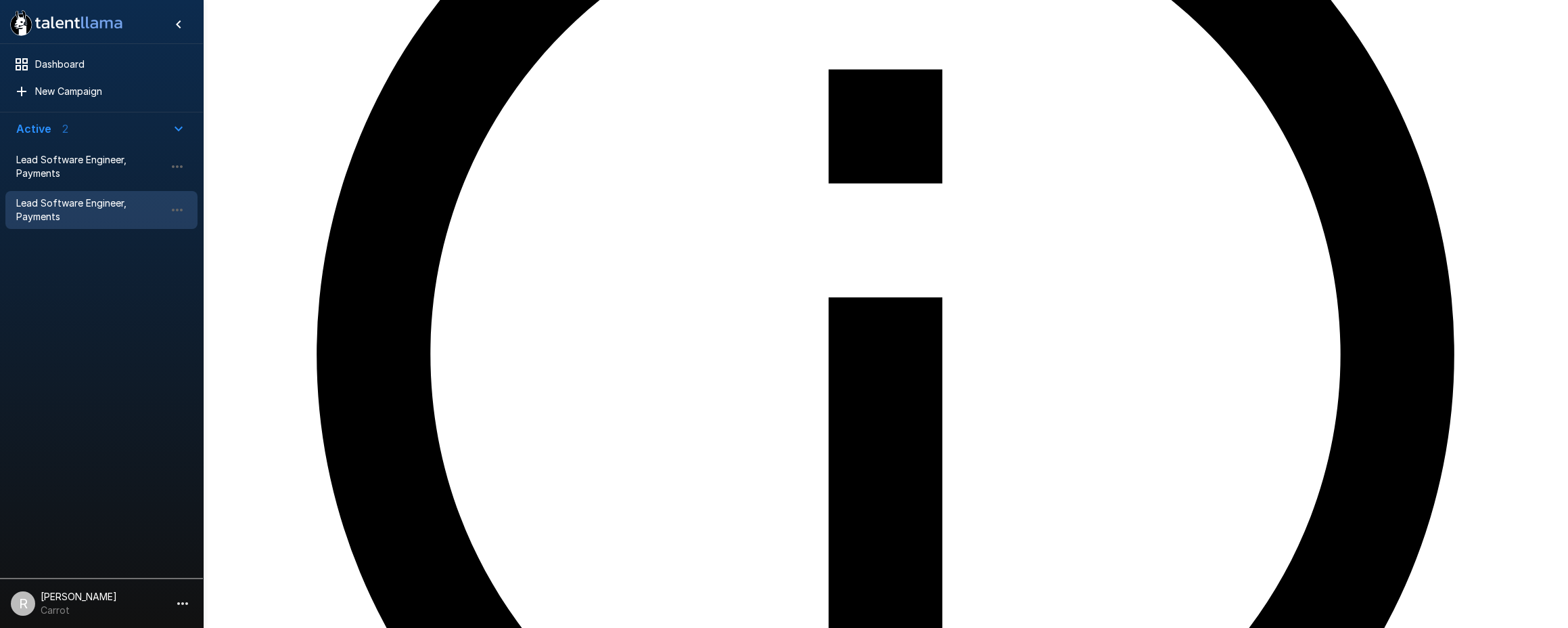
scroll to position [476, 0]
